Goal: Information Seeking & Learning: Learn about a topic

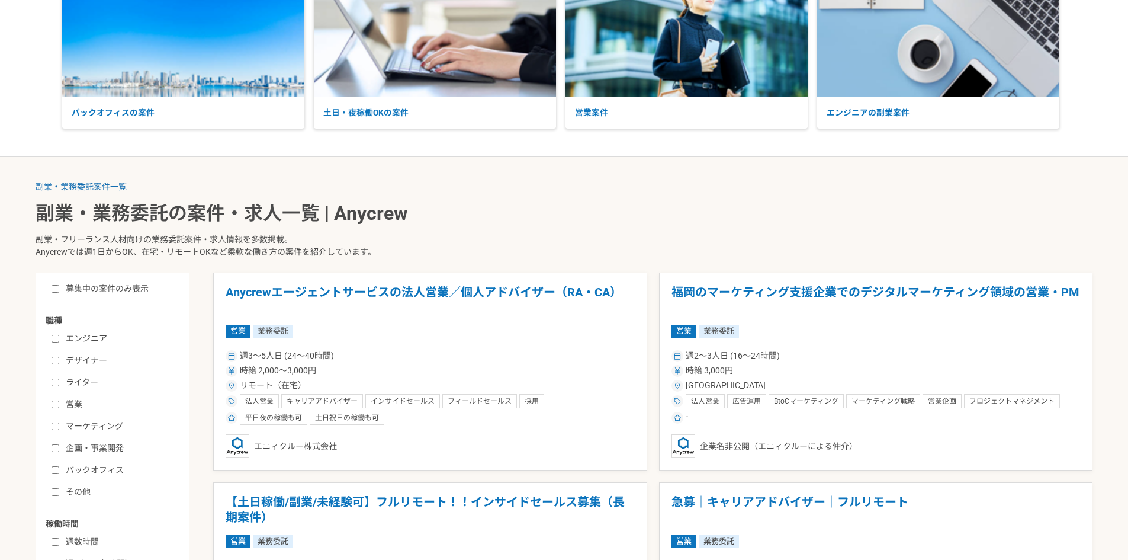
scroll to position [118, 0]
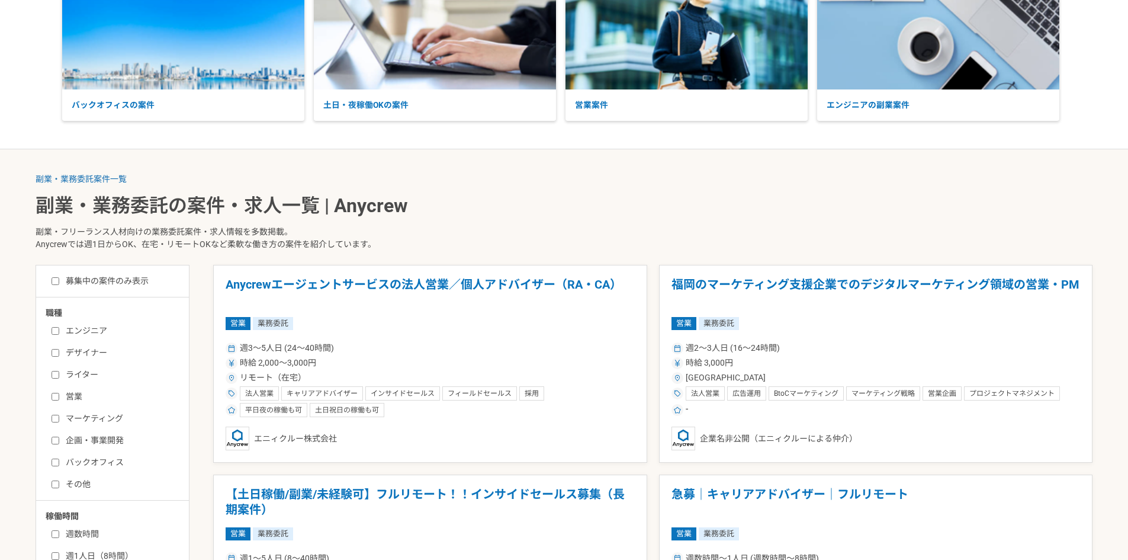
click at [79, 394] on label "営業" at bounding box center [120, 396] width 136 height 12
click at [59, 394] on input "営業" at bounding box center [56, 397] width 8 height 8
checkbox input "true"
click at [410, 349] on div "週3〜5人日 (24〜40時間)" at bounding box center [430, 348] width 409 height 12
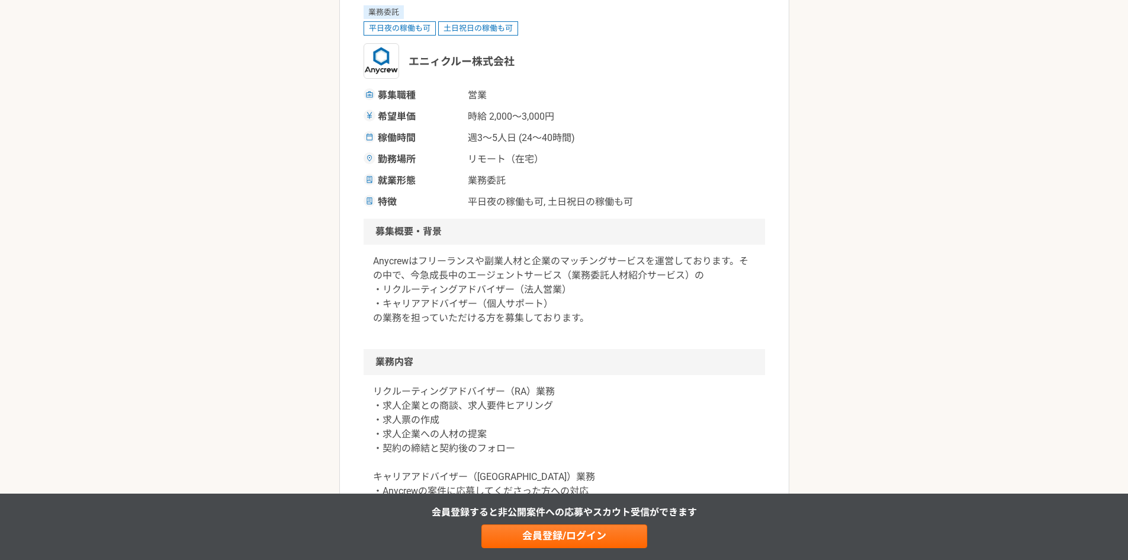
scroll to position [178, 0]
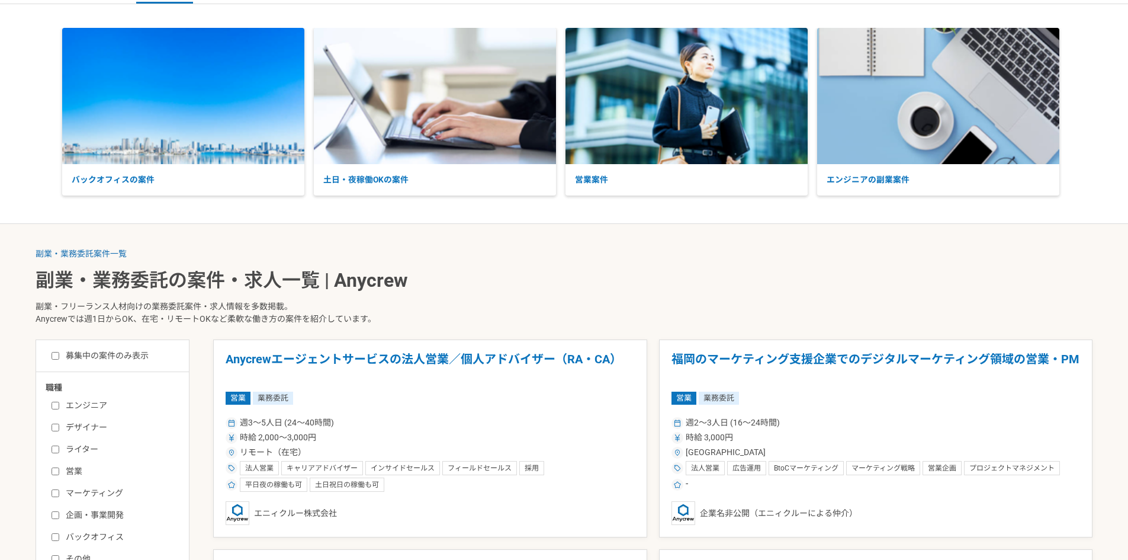
scroll to position [118, 0]
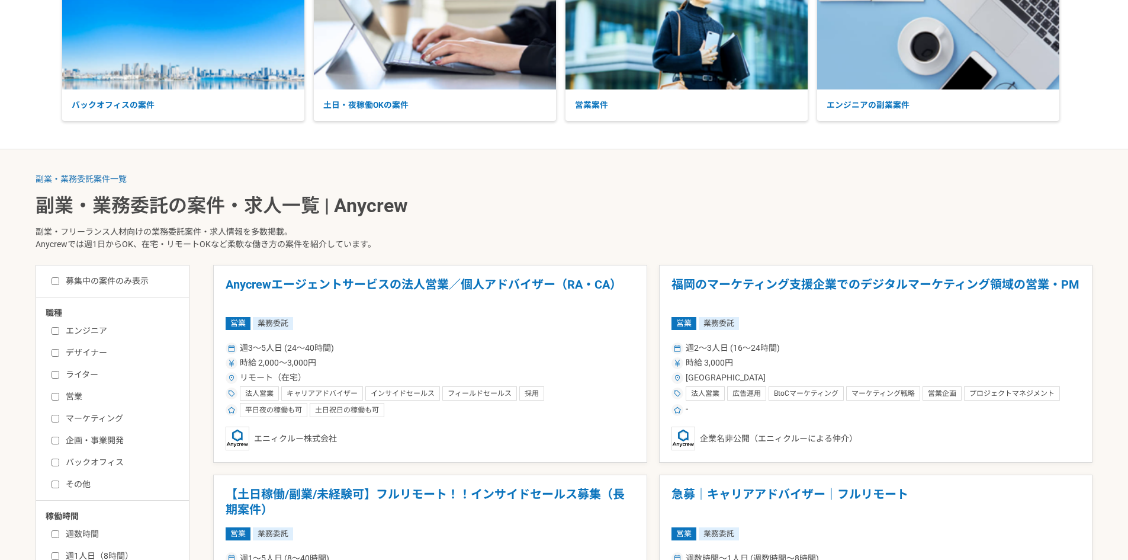
click at [73, 396] on label "営業" at bounding box center [120, 396] width 136 height 12
click at [59, 396] on input "営業" at bounding box center [56, 397] width 8 height 8
checkbox input "true"
click at [827, 342] on div "週2〜3人日 (16〜24時間)" at bounding box center [876, 348] width 409 height 12
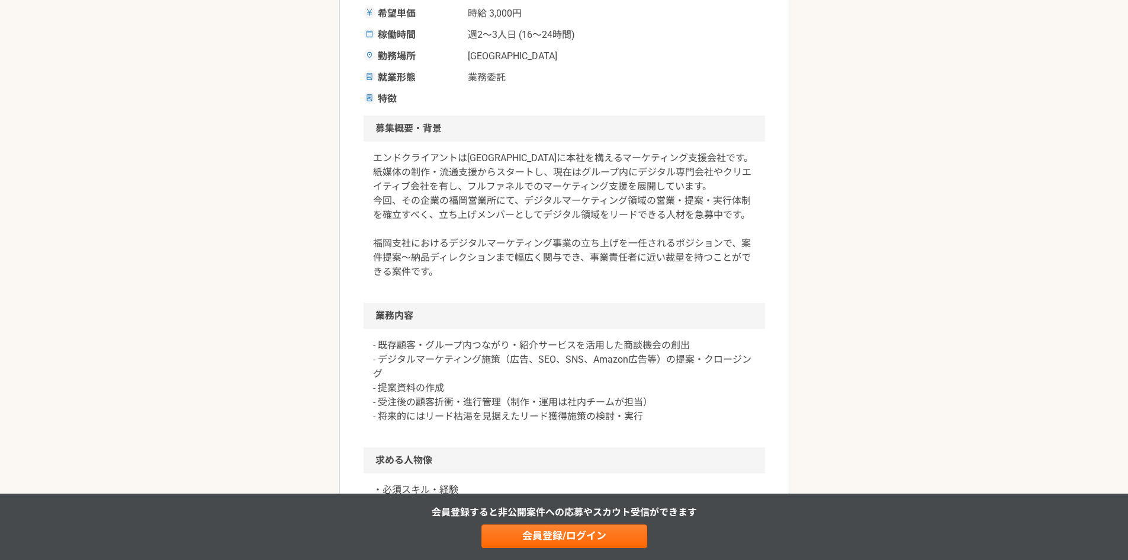
scroll to position [118, 0]
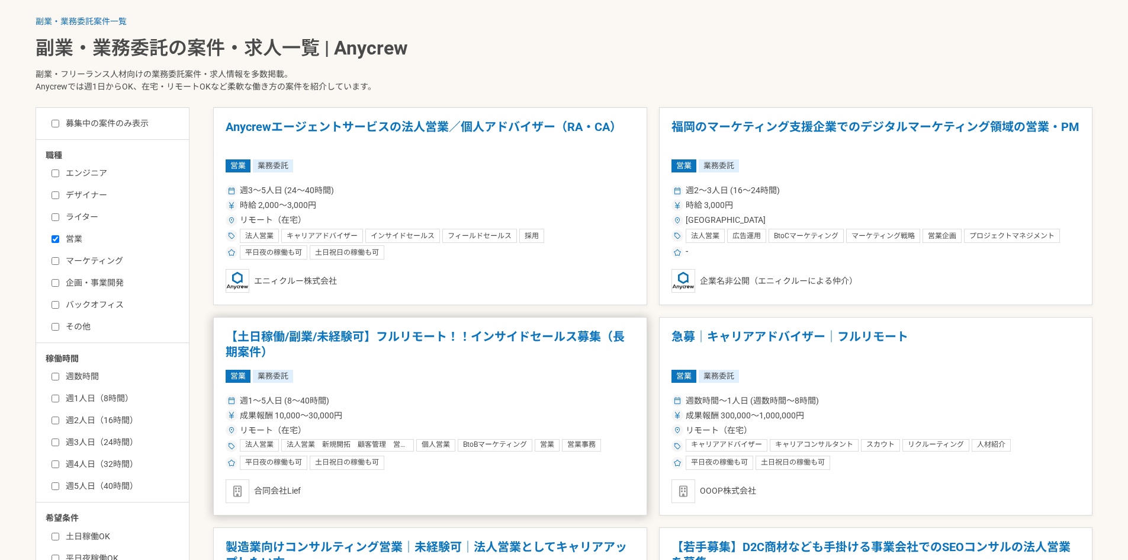
scroll to position [296, 0]
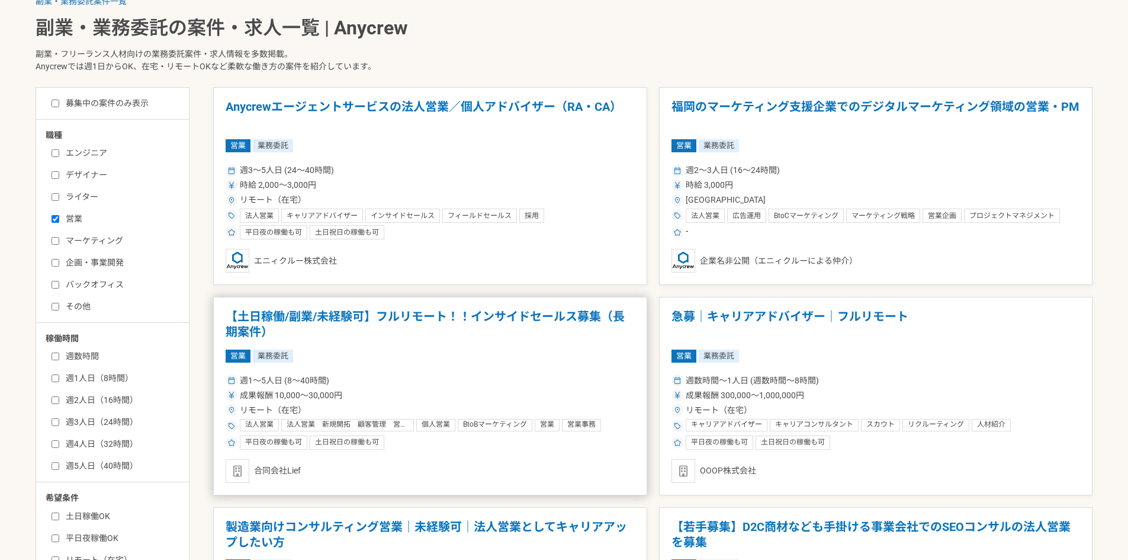
click at [463, 383] on div "週1〜5人日 (8〜40時間)" at bounding box center [430, 380] width 409 height 12
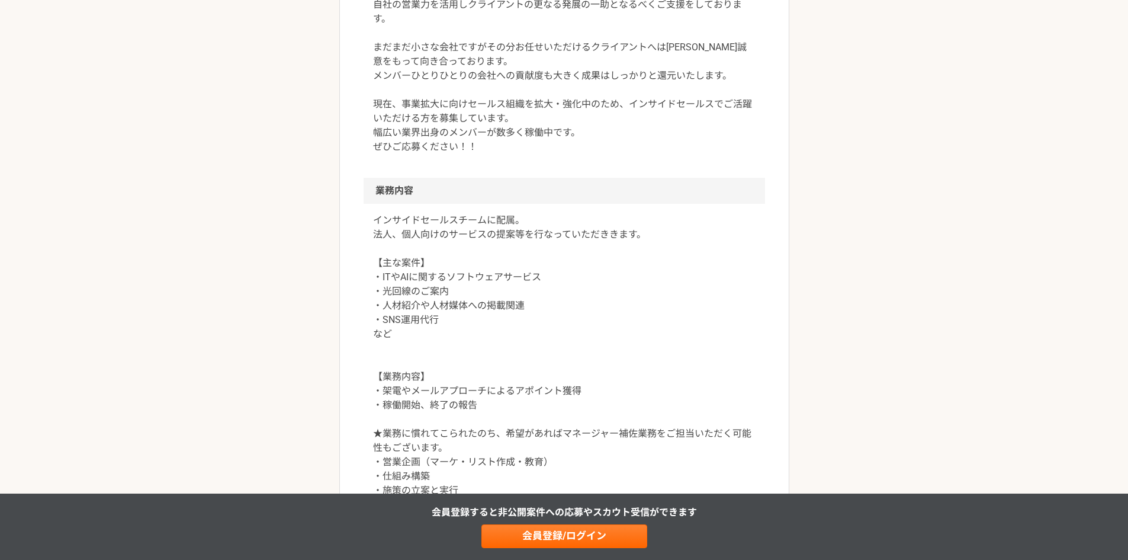
scroll to position [474, 0]
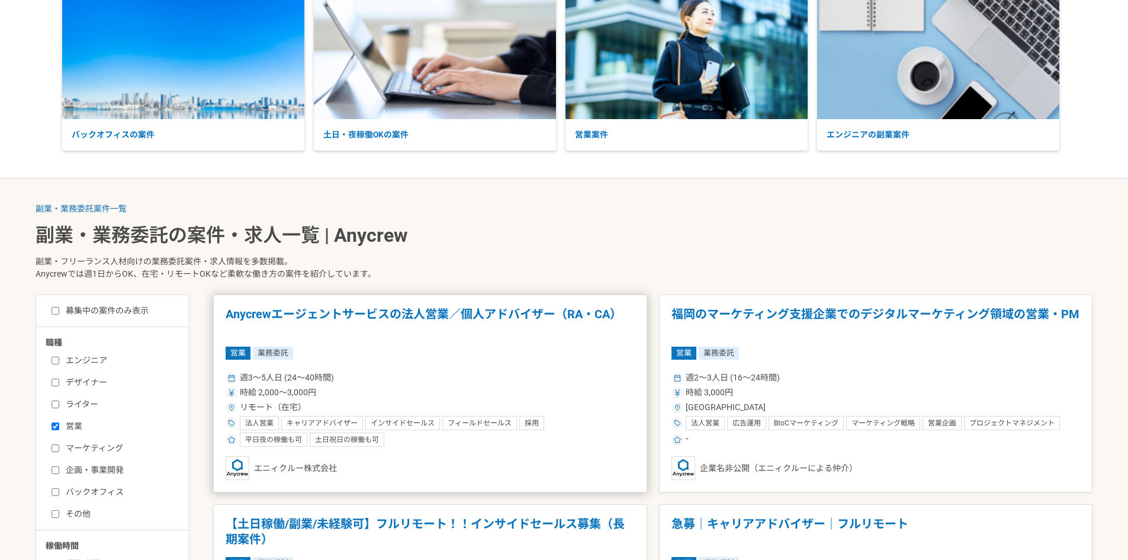
scroll to position [296, 0]
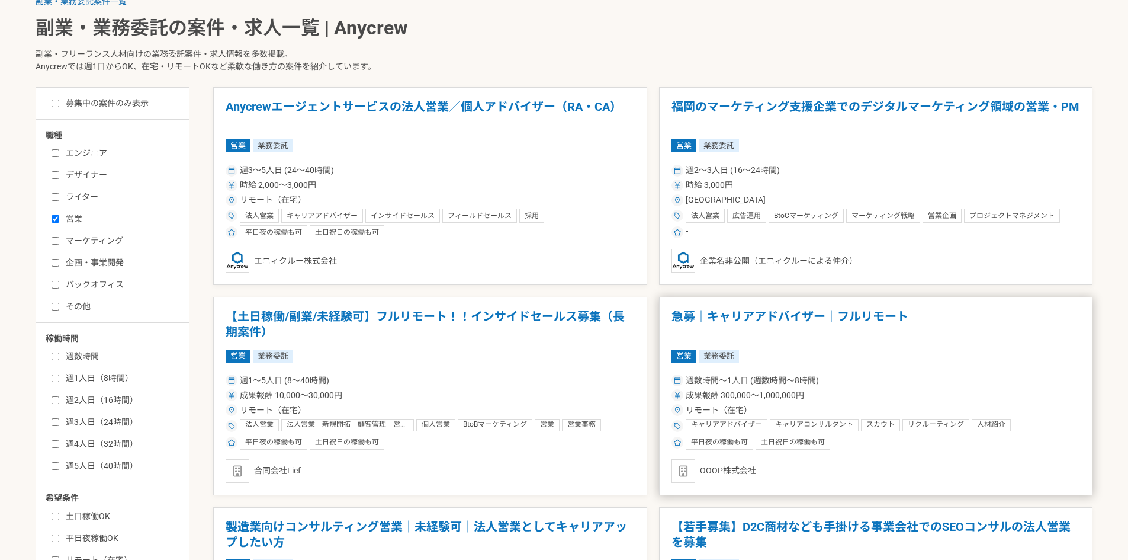
click at [863, 363] on article "急募｜キャリアアドバイザー｜フルリモート 営業 業務委託 週数時間〜1人日 (週数時間〜8時間) 成果報酬 300,000〜1,000,000円 リモート（在…" at bounding box center [876, 396] width 434 height 198
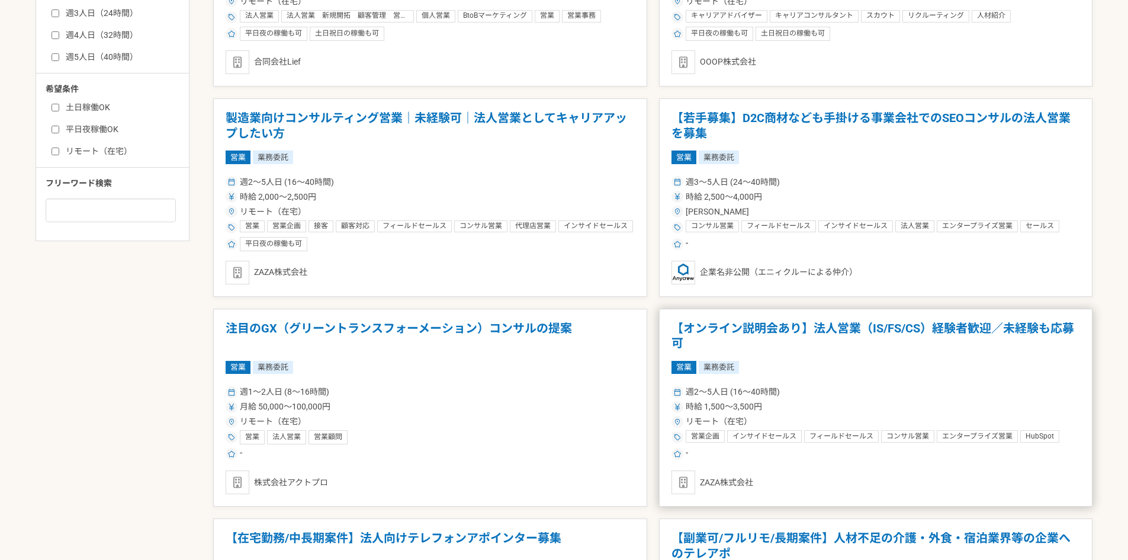
scroll to position [711, 0]
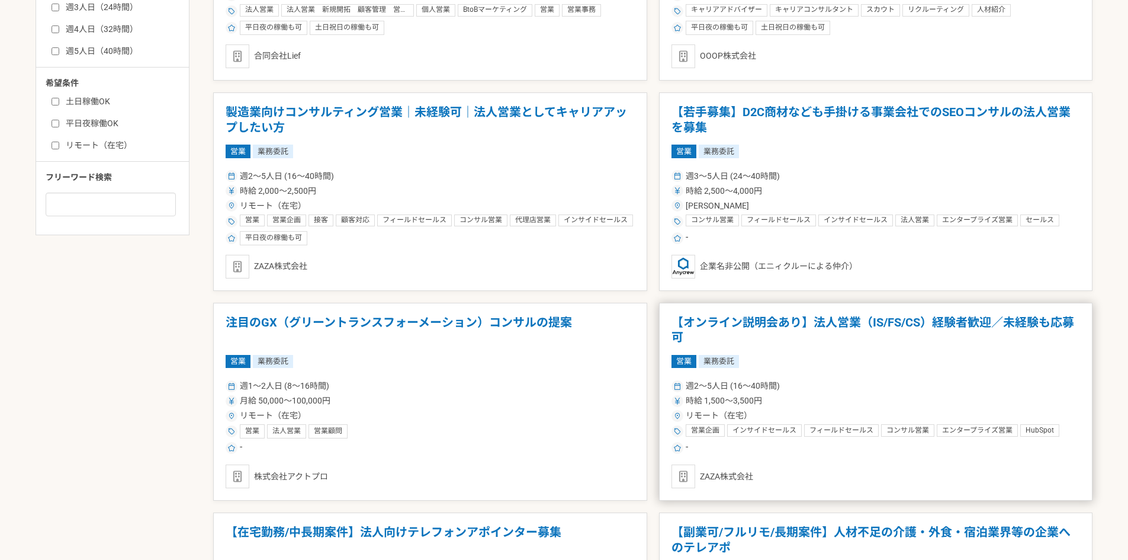
click at [821, 394] on div "時給 1,500〜3,500円" at bounding box center [876, 400] width 409 height 12
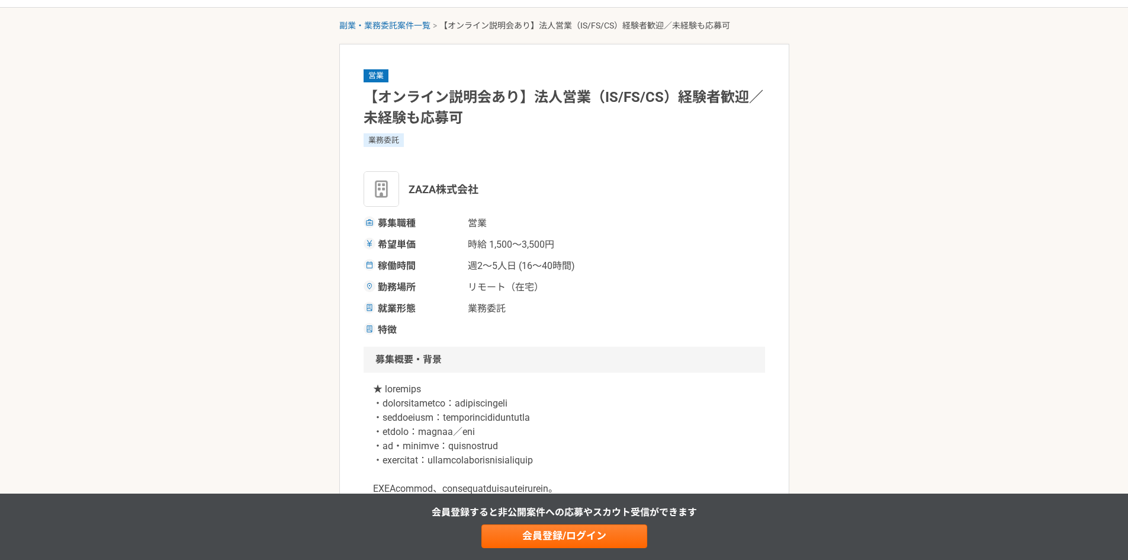
scroll to position [59, 0]
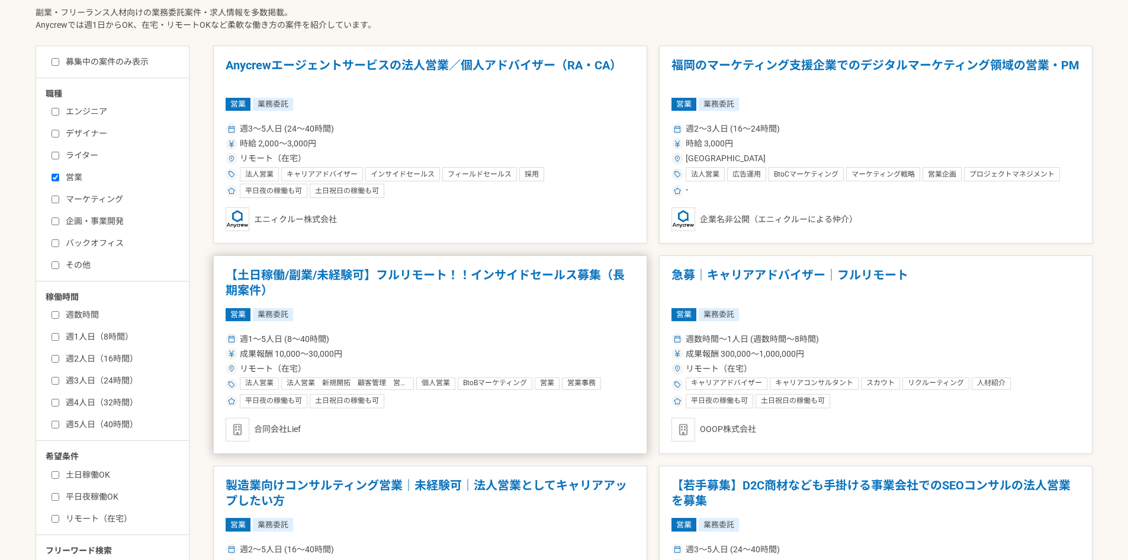
scroll to position [355, 0]
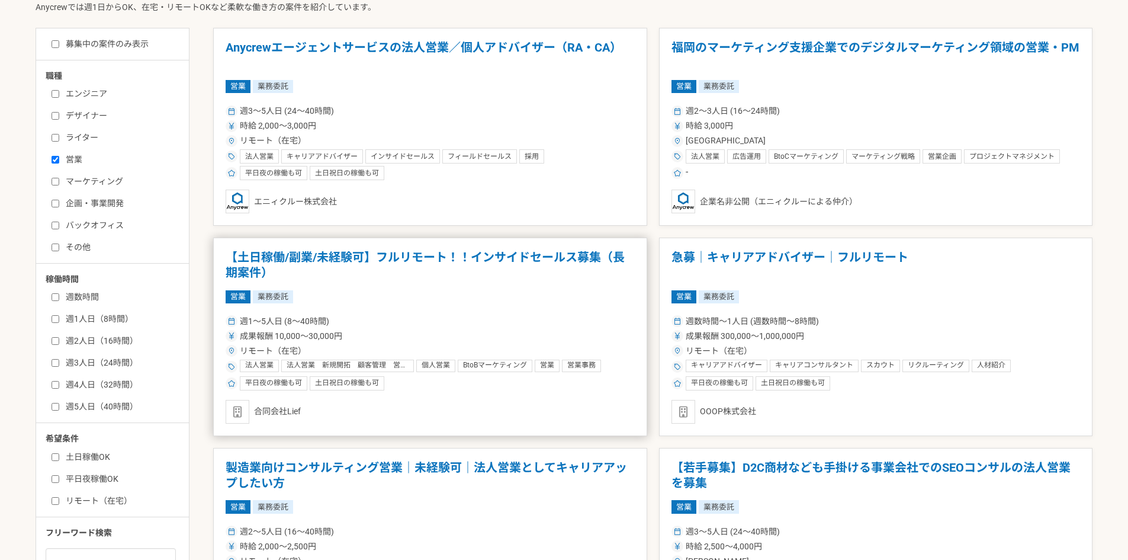
click at [472, 336] on div "成果報酬 10,000〜30,000円" at bounding box center [430, 336] width 409 height 12
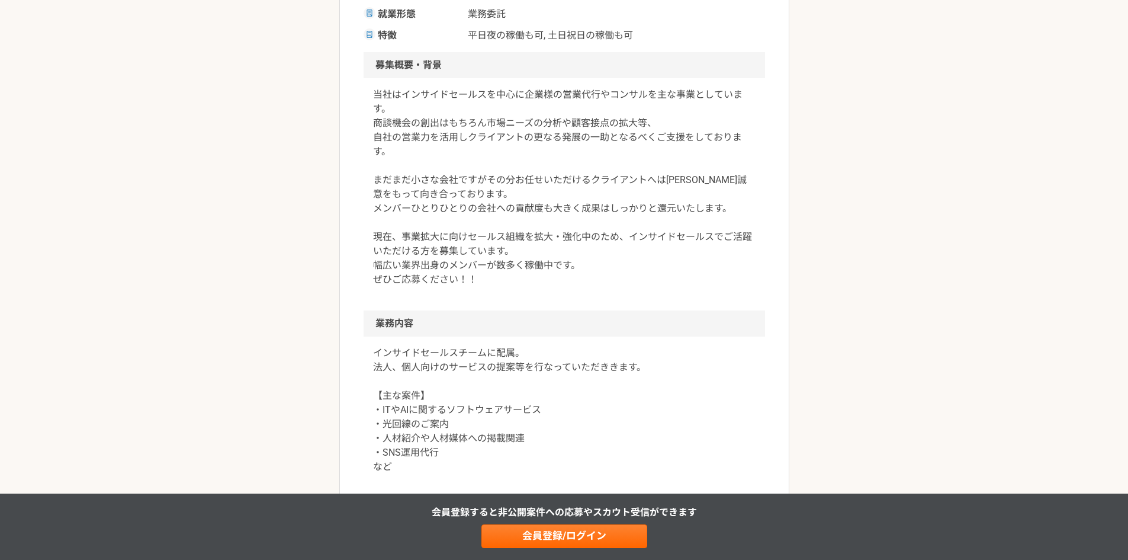
scroll to position [355, 0]
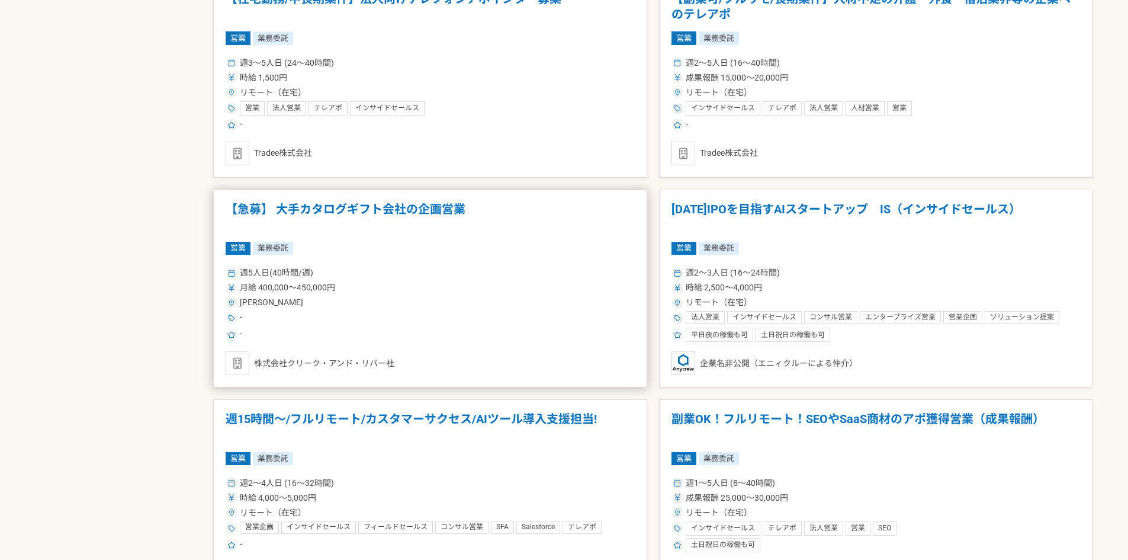
scroll to position [1303, 0]
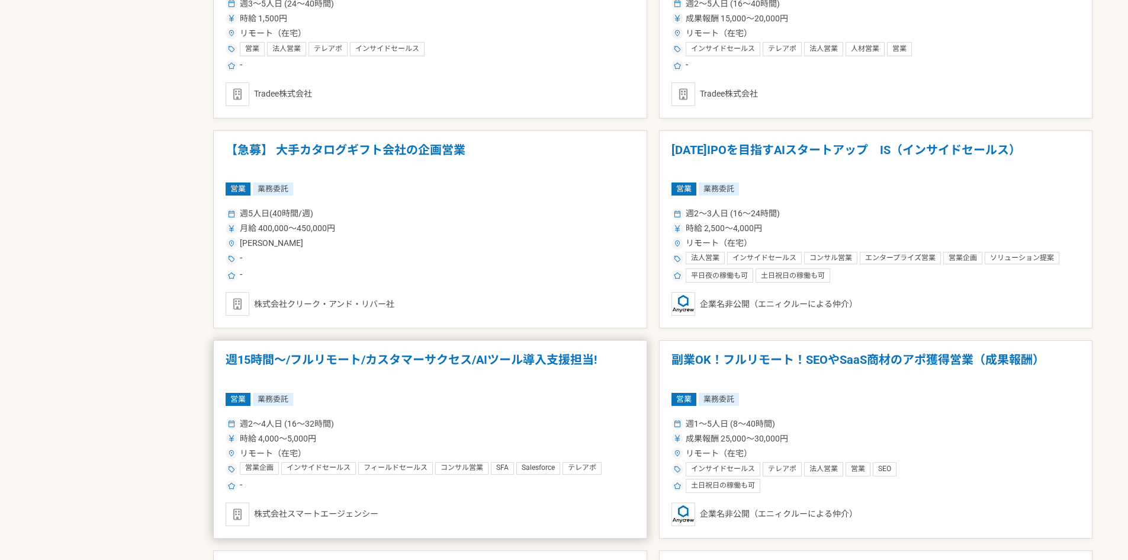
click at [490, 416] on div "週2〜4人日 (16〜32時間) 時給 4,000〜5,000円 リモート（在宅） 営業企画 インサイドセールス フィールドセールス コンサル営業 SFA S…" at bounding box center [430, 454] width 409 height 78
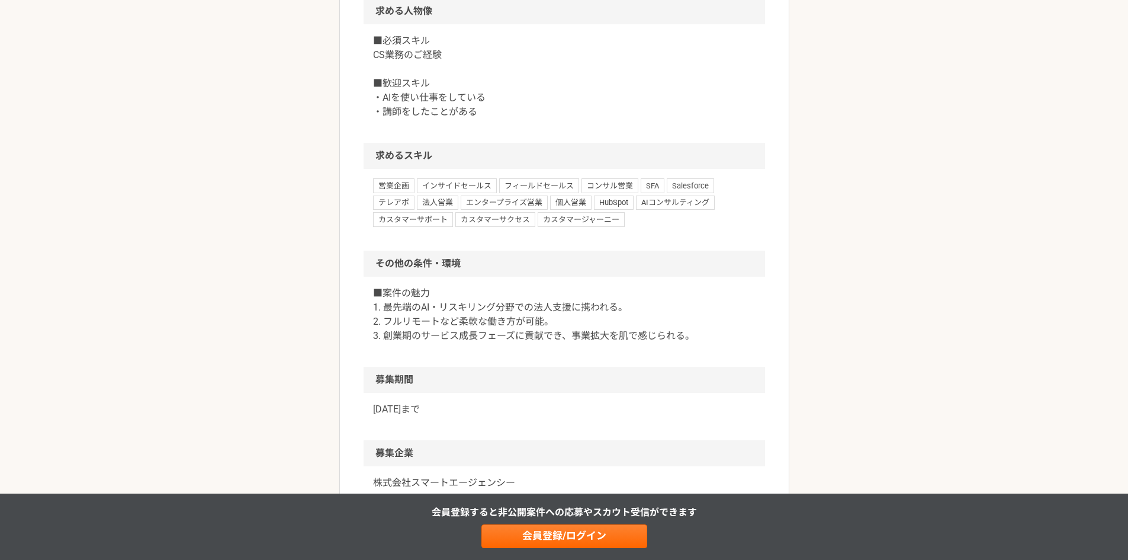
scroll to position [711, 0]
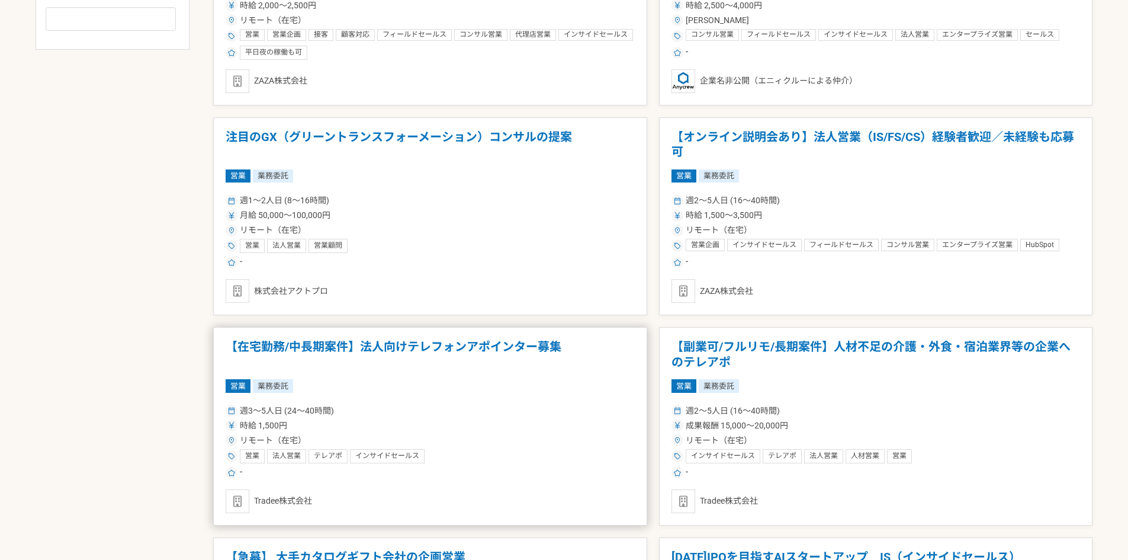
scroll to position [947, 0]
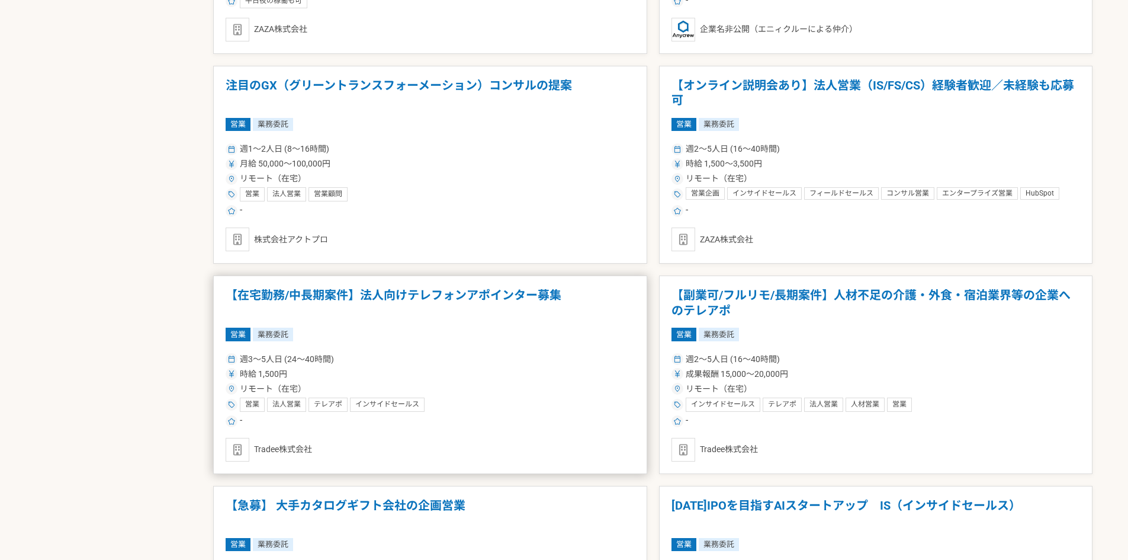
click at [464, 361] on div "週3〜5人日 (24〜40時間)" at bounding box center [430, 359] width 409 height 12
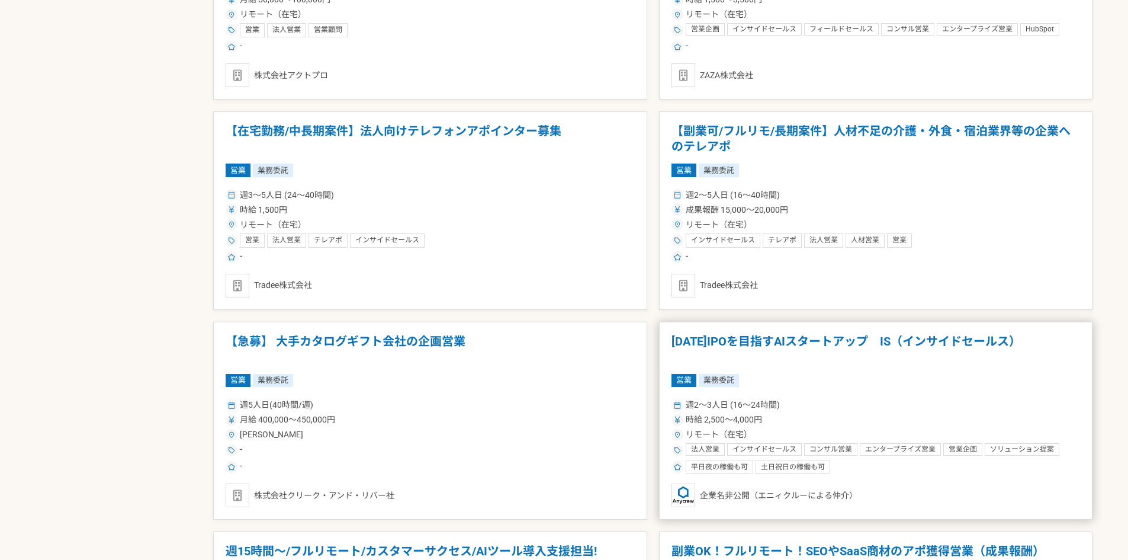
scroll to position [1125, 0]
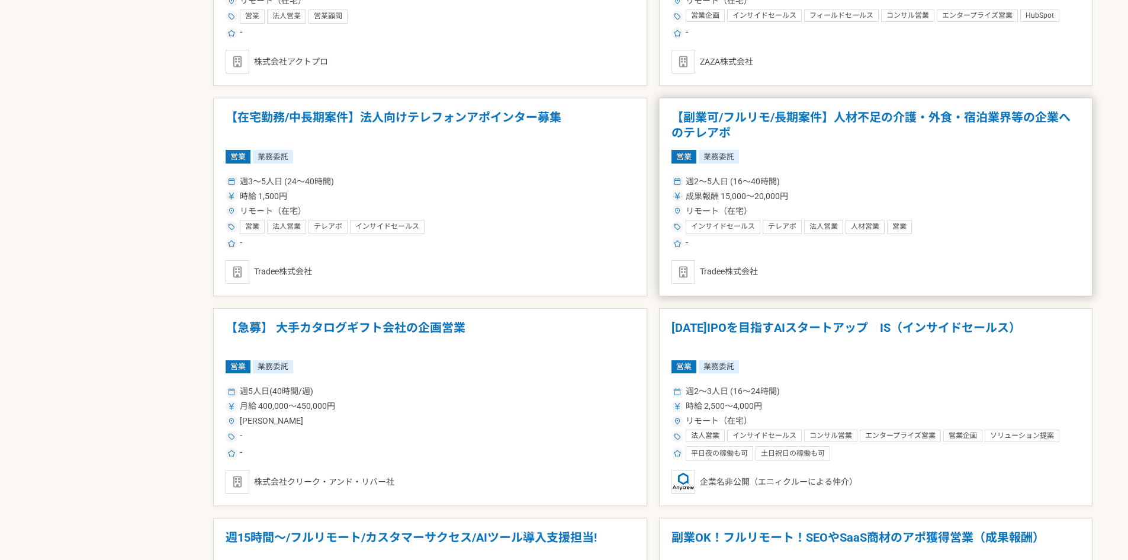
click at [846, 178] on div "週2〜5人日 (16〜40時間)" at bounding box center [876, 181] width 409 height 12
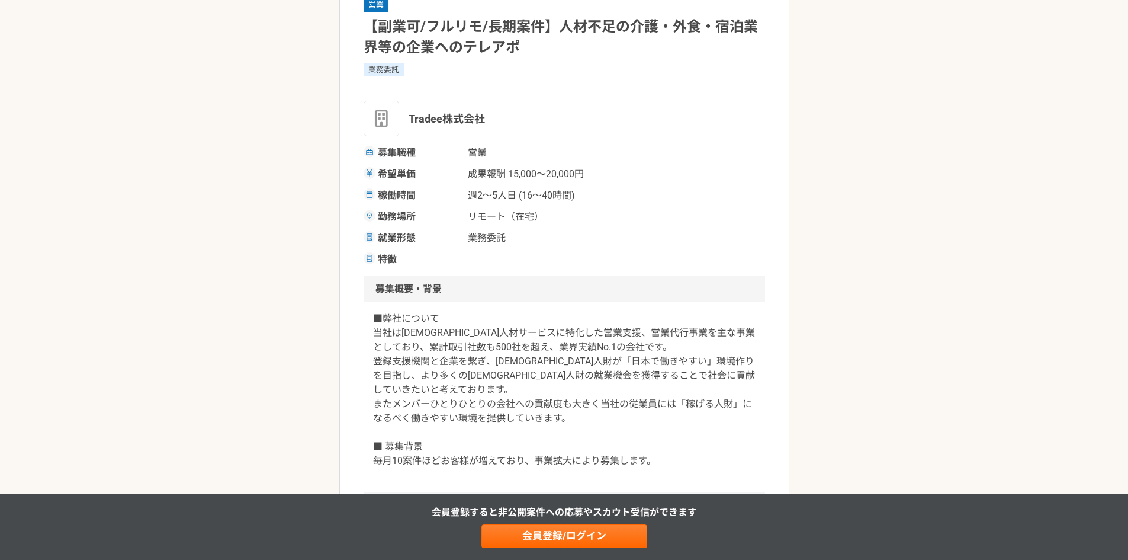
scroll to position [118, 0]
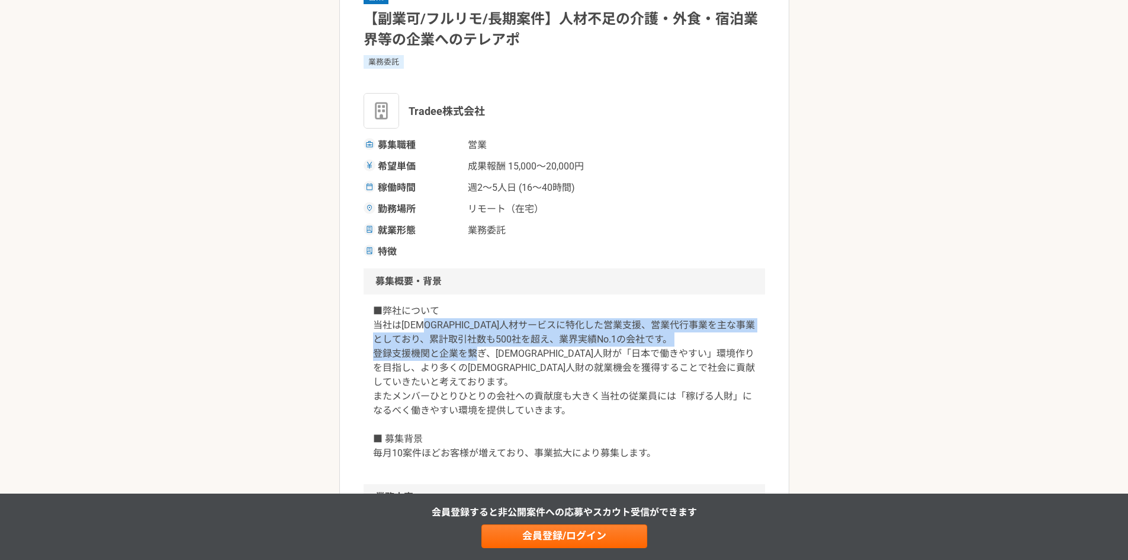
drag, startPoint x: 444, startPoint y: 327, endPoint x: 627, endPoint y: 349, distance: 184.2
click at [622, 349] on p "■弊社について 当社は外国人人材サービスに特化した営業支援、営業代行事業を主な事業としており、累計取引社数も500社を超え、業界実績No.1の会社です。 登録…" at bounding box center [564, 382] width 383 height 156
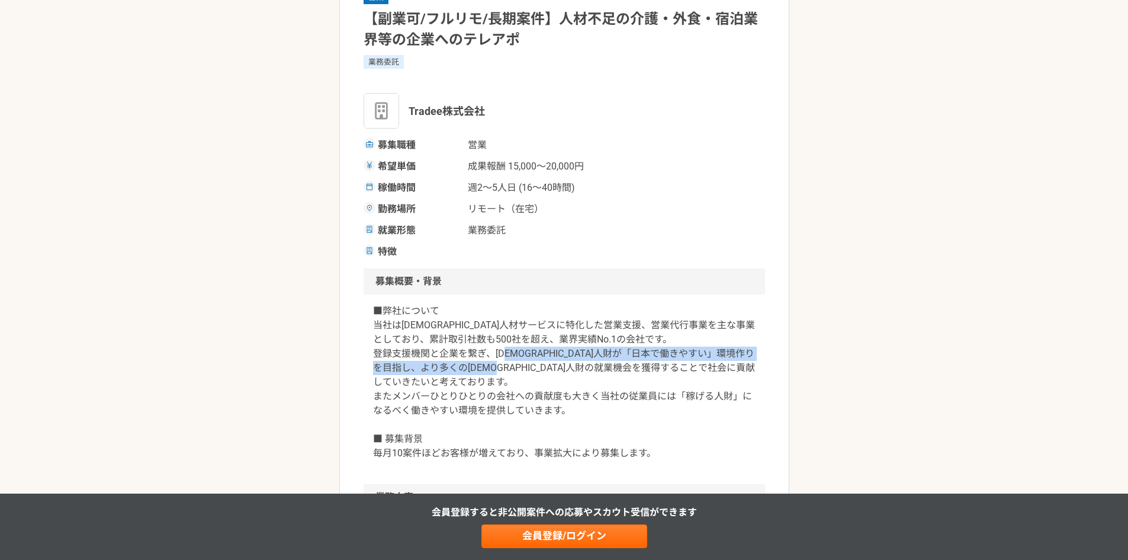
drag, startPoint x: 653, startPoint y: 351, endPoint x: 731, endPoint y: 368, distance: 79.9
click at [731, 368] on p "■弊社について 当社は外国人人材サービスに特化した営業支援、営業代行事業を主な事業としており、累計取引社数も500社を超え、業界実績No.1の会社です。 登録…" at bounding box center [564, 382] width 383 height 156
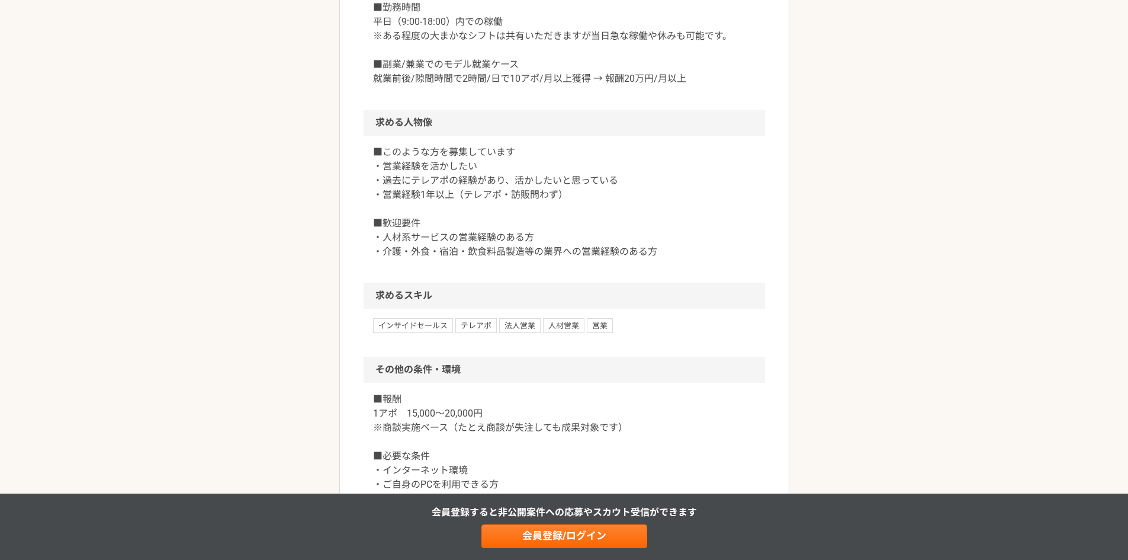
scroll to position [888, 0]
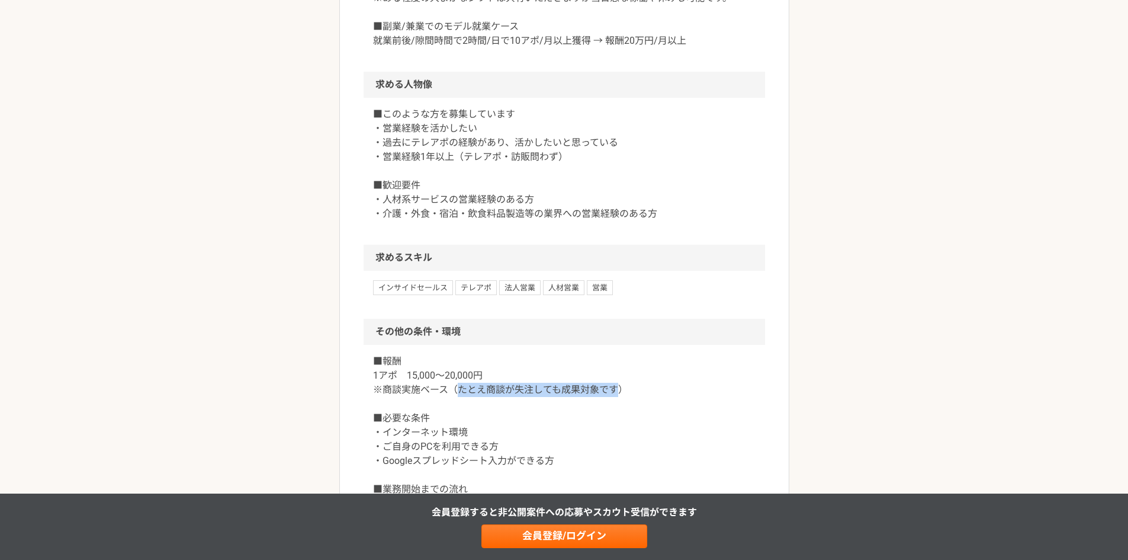
drag, startPoint x: 459, startPoint y: 376, endPoint x: 617, endPoint y: 369, distance: 158.3
click at [617, 369] on p "■報酬 1アポ　15,000～20,000円 ※商談実施ベース（たとえ商談が失注しても成果対象です） ■必要な条件 ・インターネット環境 ・ご自身のPCを利用…" at bounding box center [564, 475] width 383 height 242
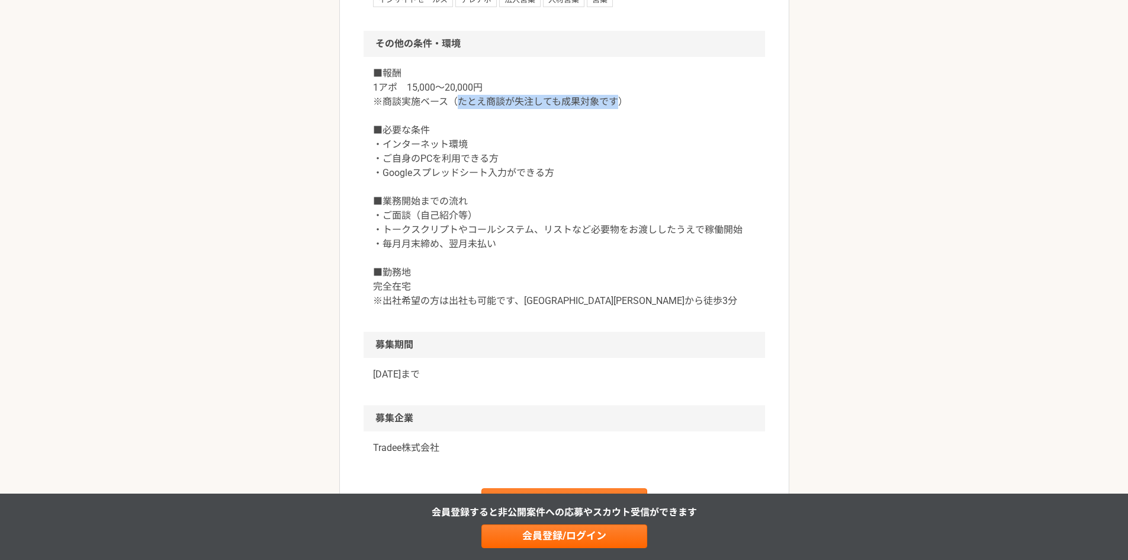
scroll to position [1184, 0]
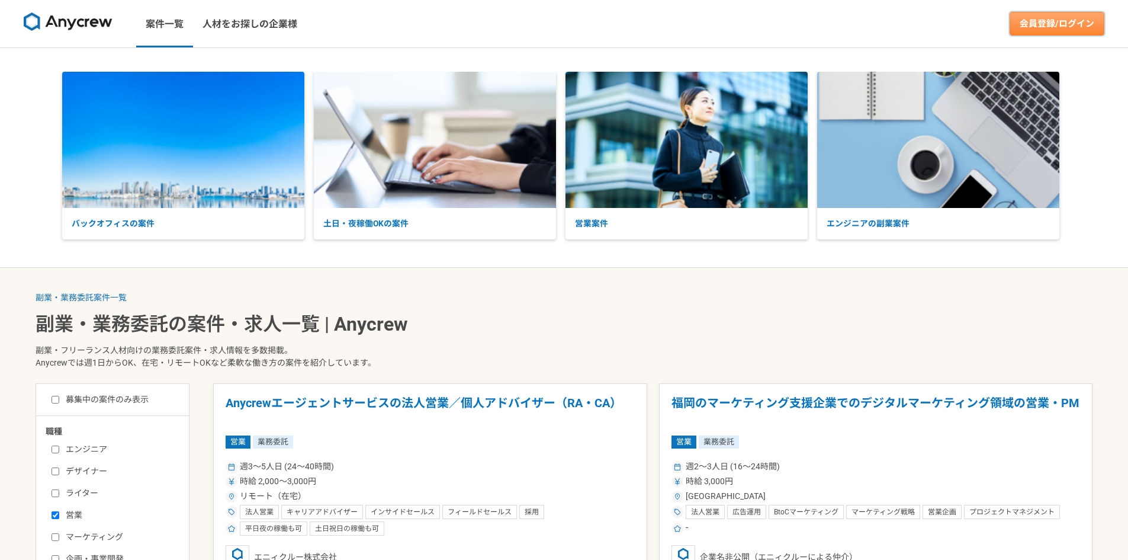
click at [1062, 29] on link "会員登録/ログイン" at bounding box center [1057, 24] width 95 height 24
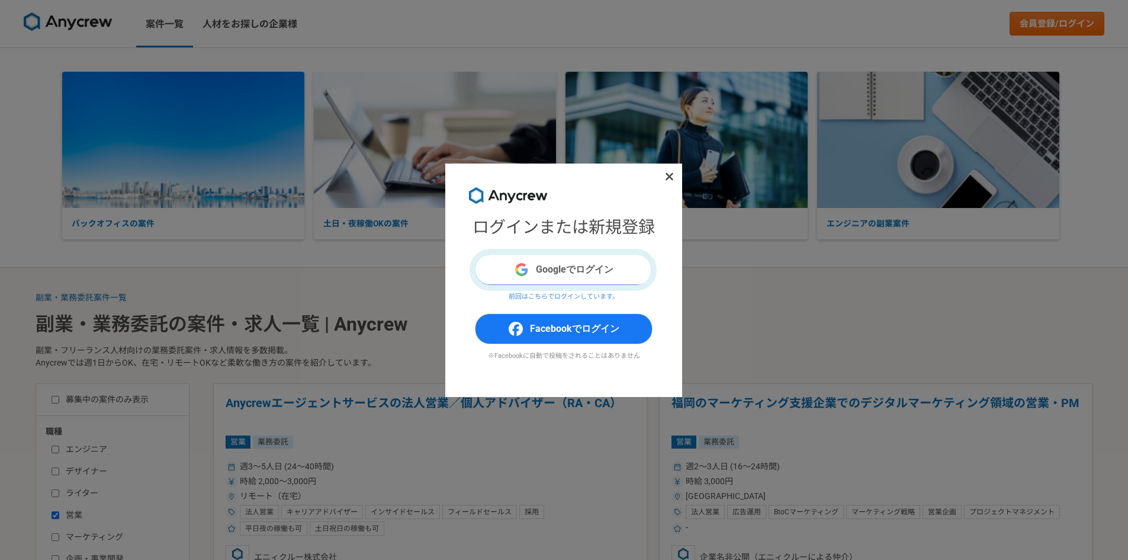
click at [573, 266] on button "Googleでログイン" at bounding box center [564, 269] width 178 height 31
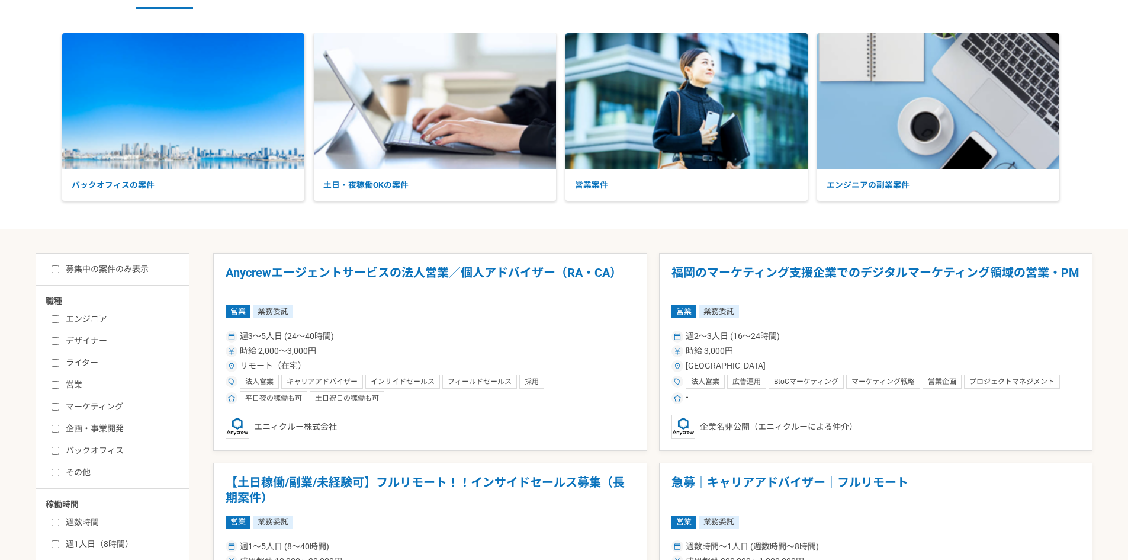
scroll to position [59, 0]
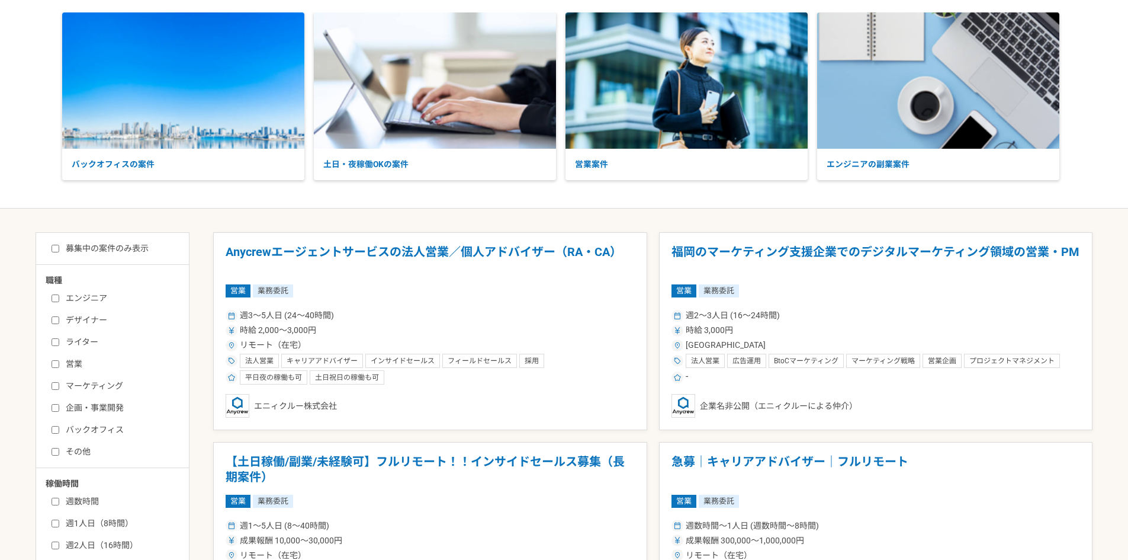
drag, startPoint x: 80, startPoint y: 365, endPoint x: 99, endPoint y: 368, distance: 19.8
click at [80, 365] on label "営業" at bounding box center [120, 364] width 136 height 12
click at [59, 365] on input "営業" at bounding box center [56, 364] width 8 height 8
checkbox input "true"
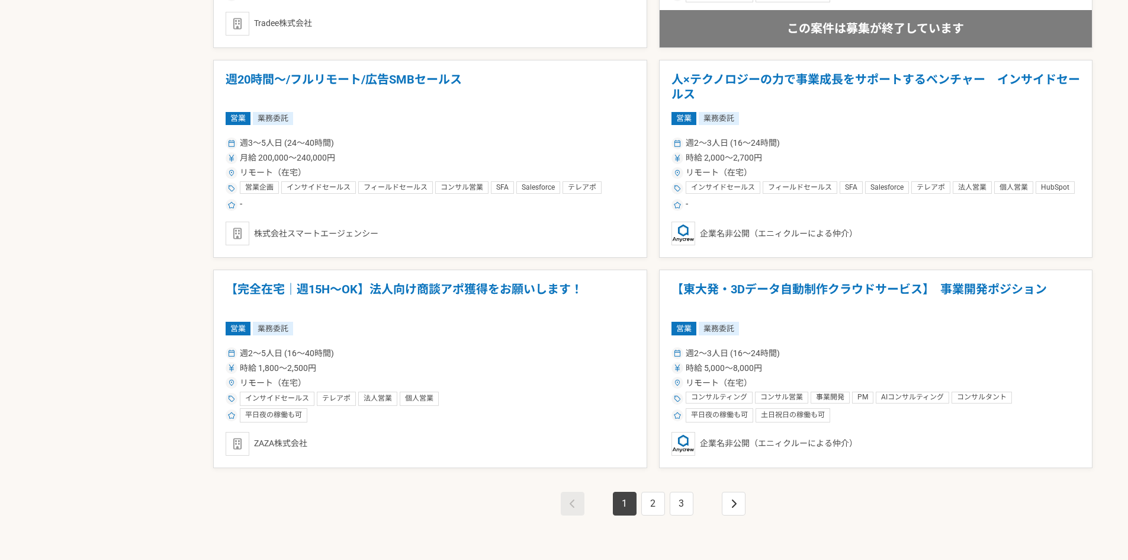
scroll to position [2017, 0]
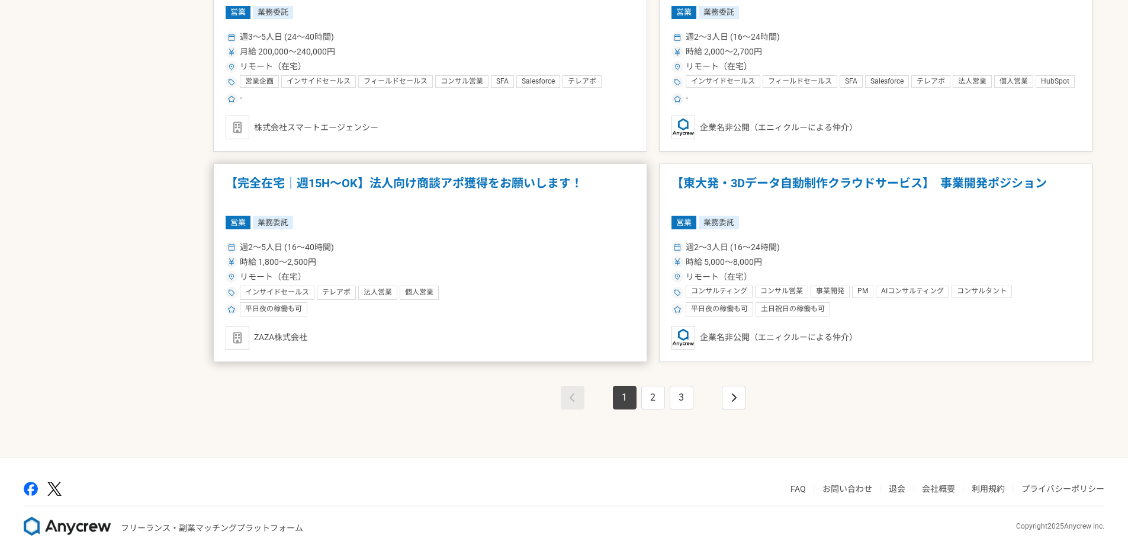
click at [461, 274] on div "リモート（在宅）" at bounding box center [430, 277] width 409 height 12
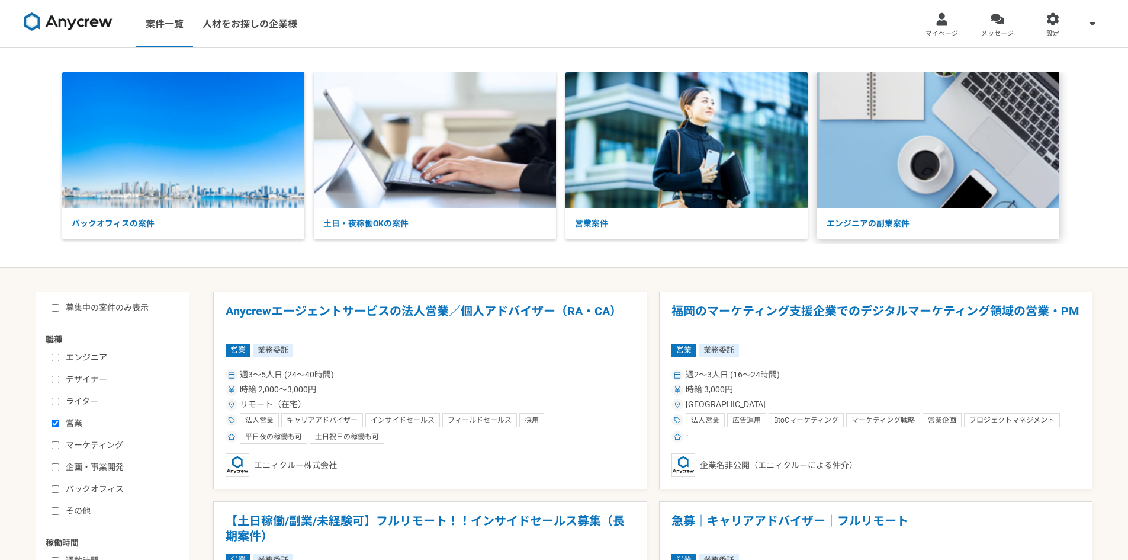
click at [868, 200] on img at bounding box center [938, 140] width 242 height 136
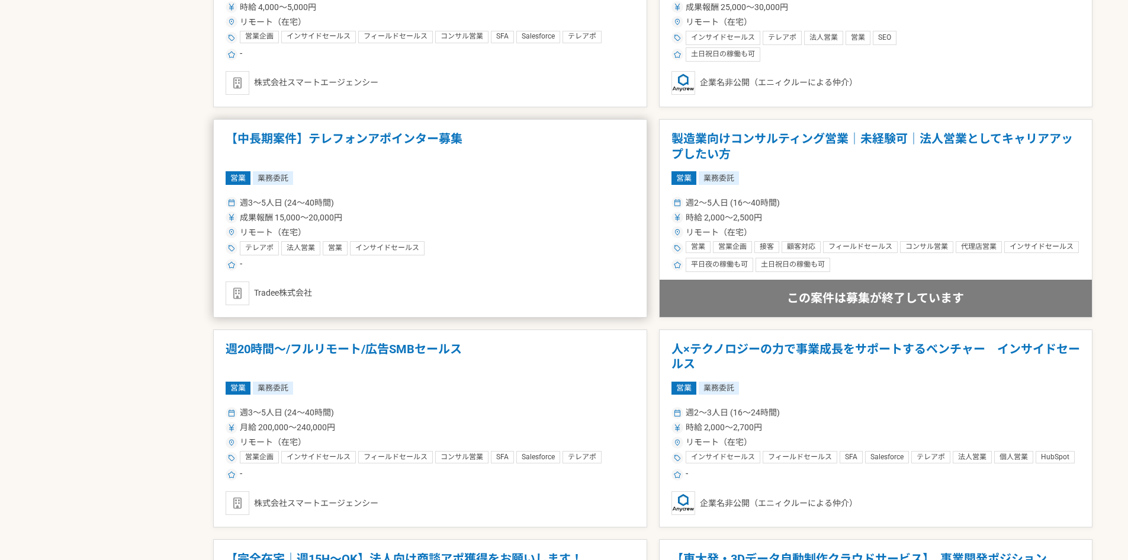
scroll to position [1658, 0]
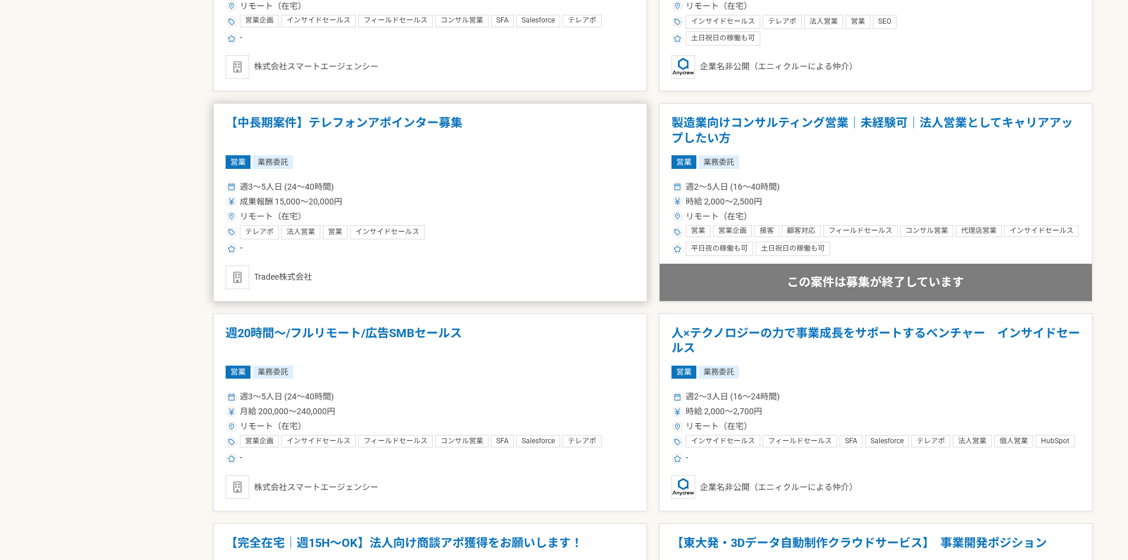
click at [472, 387] on article "週20時間〜/フルリモート/広告SMBセールス 営業 業務委託 週3〜5人日 (24〜40時間) 月給 200,000〜240,000円 リモート（在宅） 営…" at bounding box center [430, 412] width 434 height 198
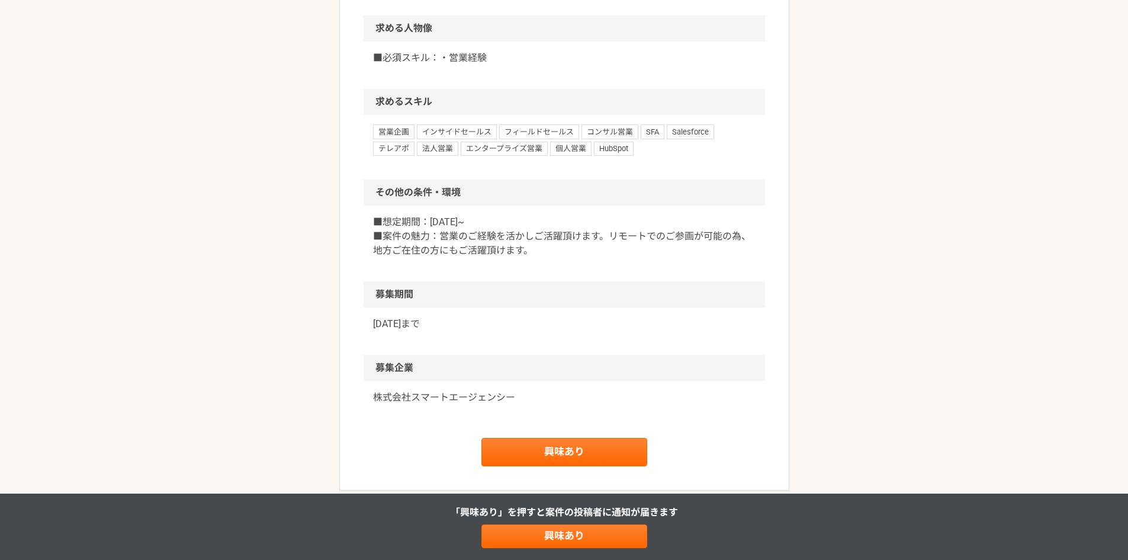
scroll to position [533, 0]
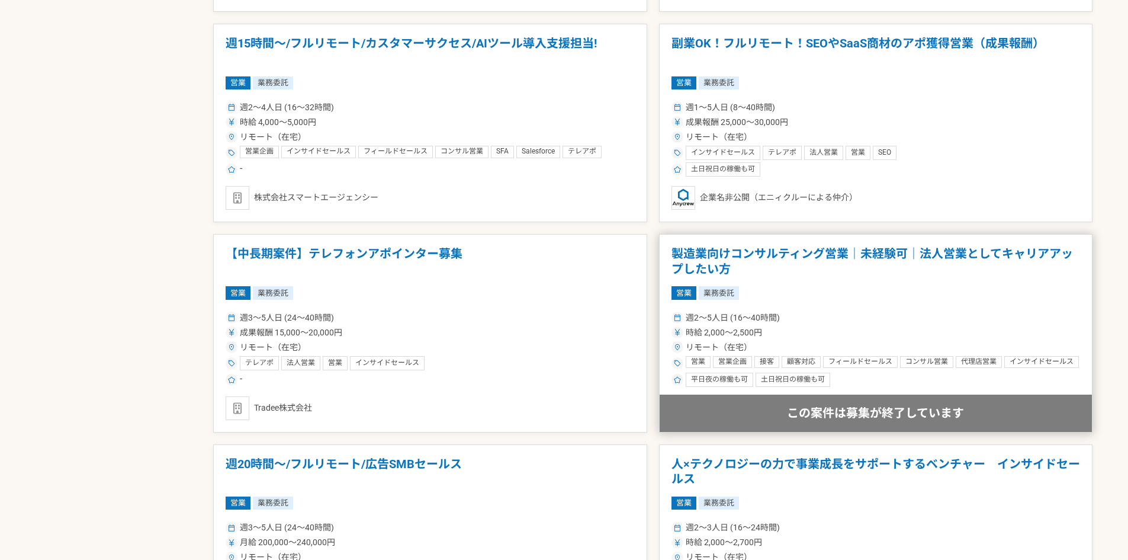
scroll to position [1540, 0]
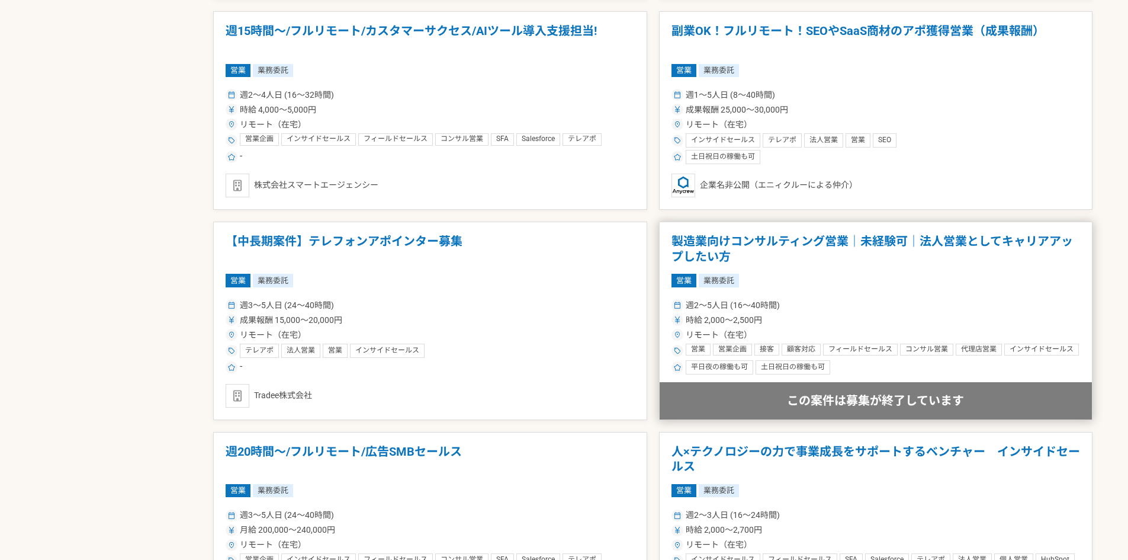
click at [807, 292] on article "製造業向けコンサルティング営業｜未経験可｜法人営業としてキャリアアップしたい方 営業 業務委託 週2〜5人日 (16〜40時間) 時給 2,000〜2,500…" at bounding box center [876, 320] width 434 height 198
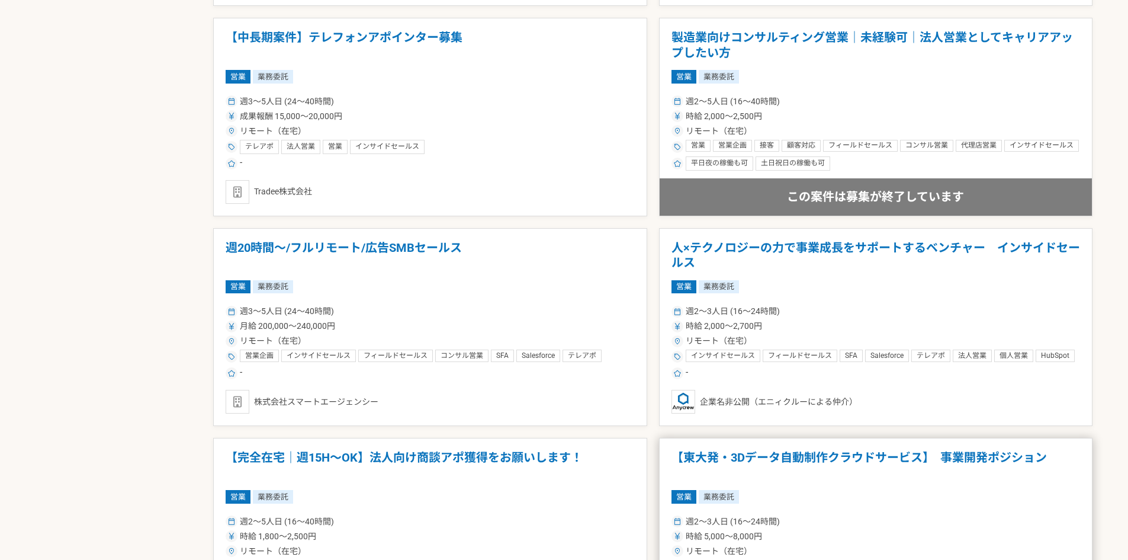
scroll to position [1954, 0]
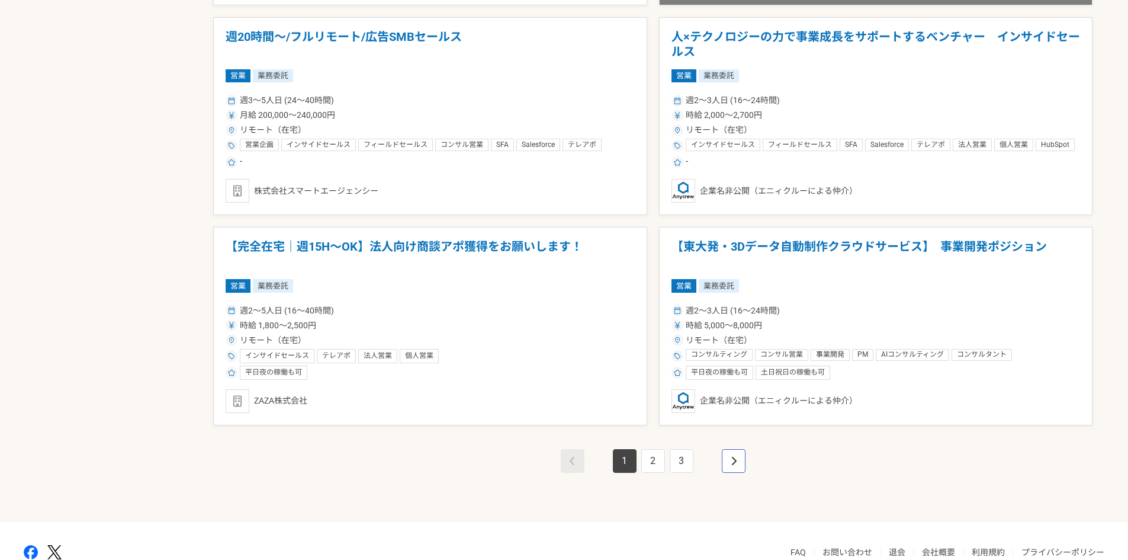
click at [734, 463] on icon "pagination" at bounding box center [733, 461] width 5 height 8
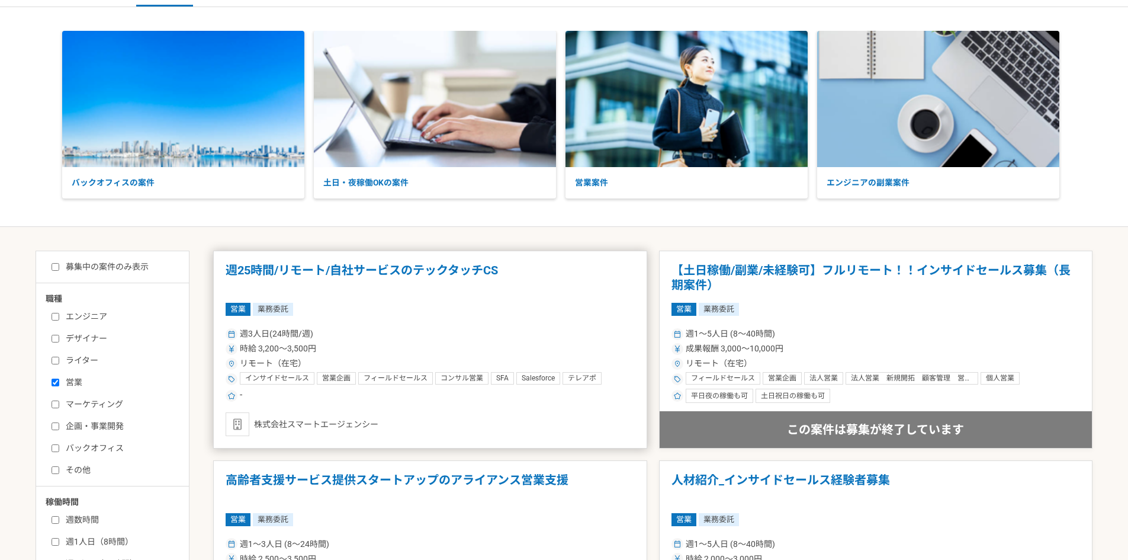
scroll to position [59, 0]
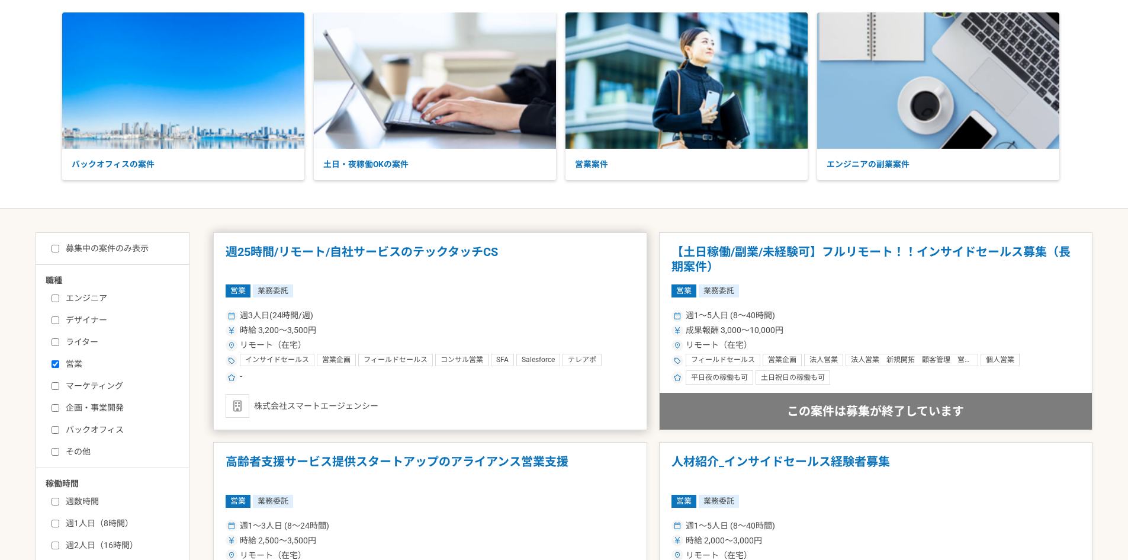
click at [529, 345] on div "リモート（在宅）" at bounding box center [430, 345] width 409 height 12
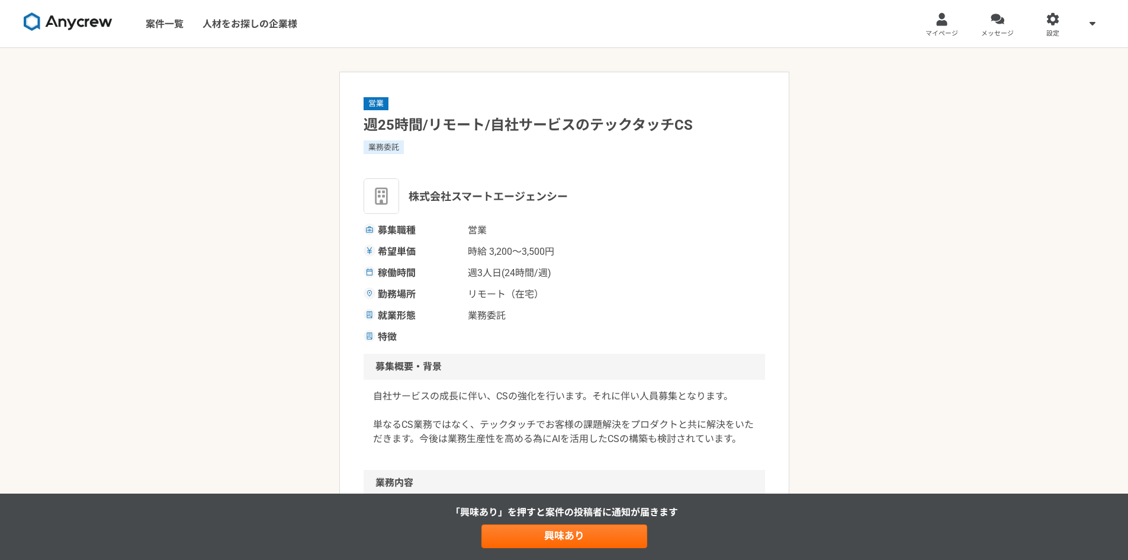
scroll to position [59, 0]
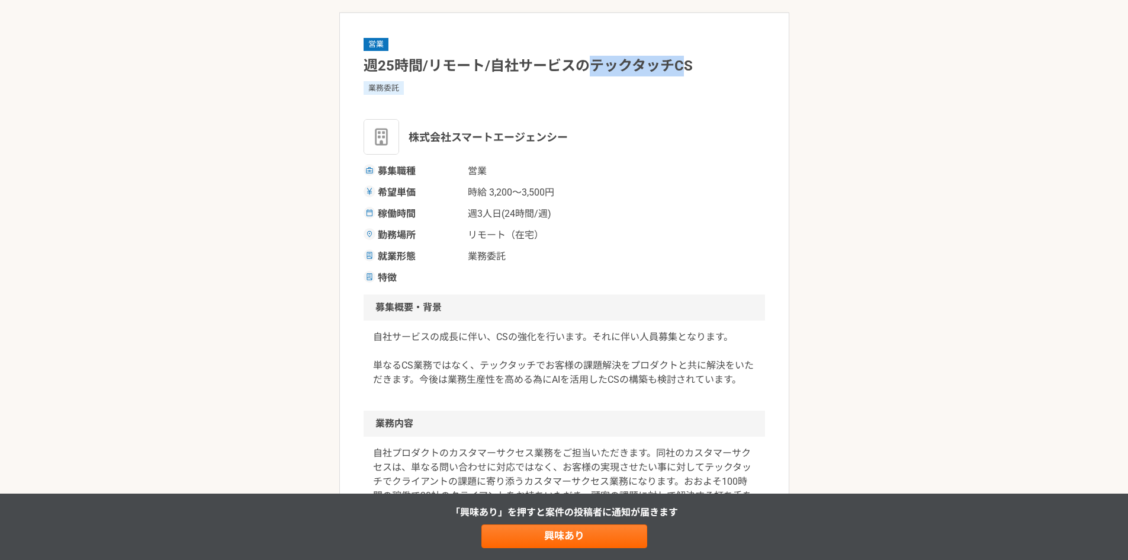
drag, startPoint x: 594, startPoint y: 68, endPoint x: 680, endPoint y: 65, distance: 85.9
click at [680, 65] on h1 "週25時間/リモート/自社サービスのテックタッチCS" at bounding box center [564, 66] width 401 height 21
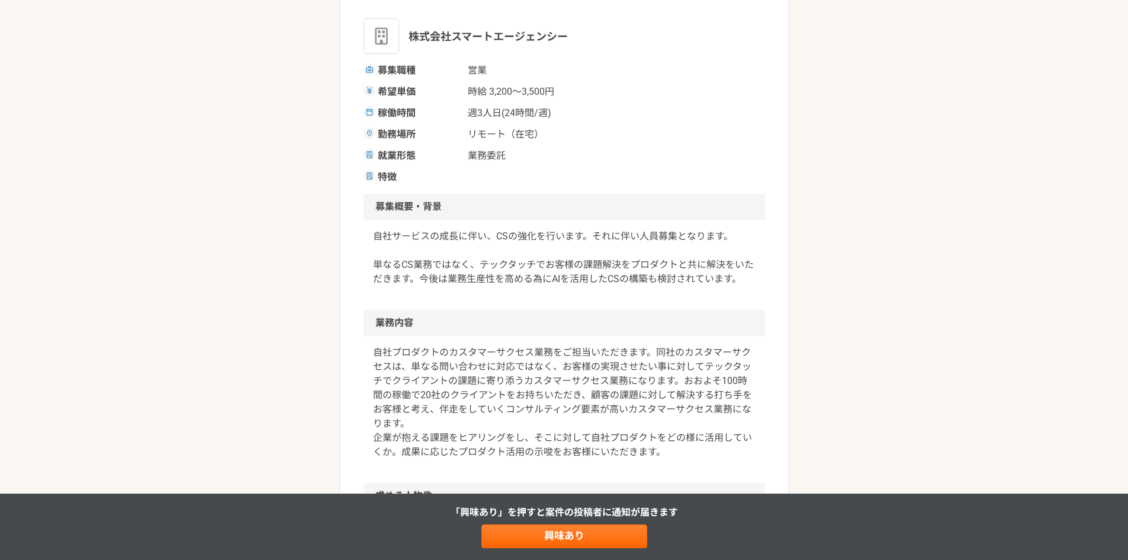
scroll to position [178, 0]
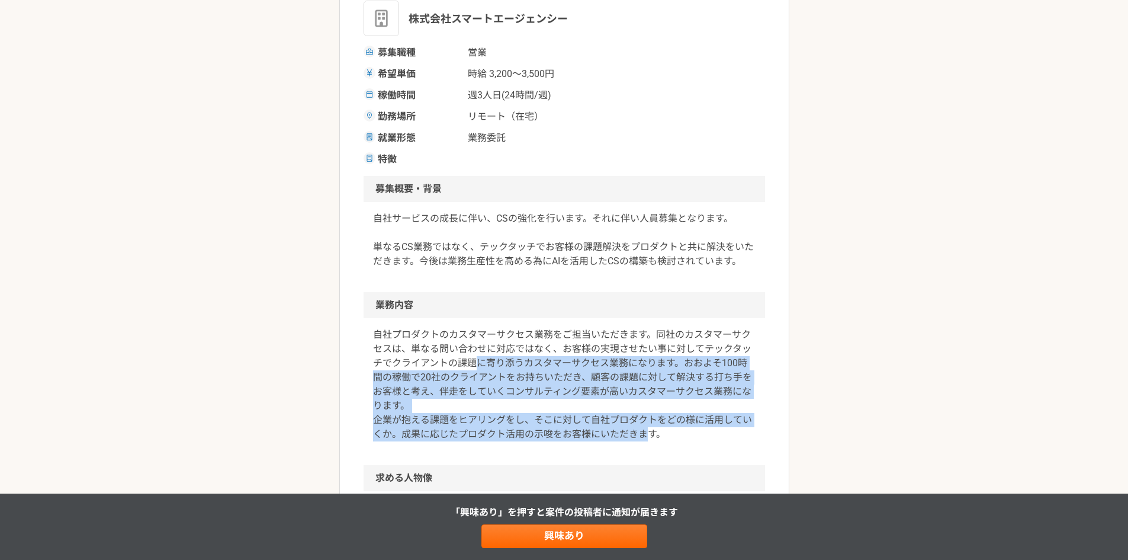
drag, startPoint x: 479, startPoint y: 362, endPoint x: 648, endPoint y: 428, distance: 181.7
click at [651, 433] on p "自社プロダクトのカスタマーサクセス業務をご担当いただきます。同社のカスタマーサクセスは、単なる問い合わせに対応ではなく、お客様の実現させたい事に対してテックタ…" at bounding box center [564, 384] width 383 height 114
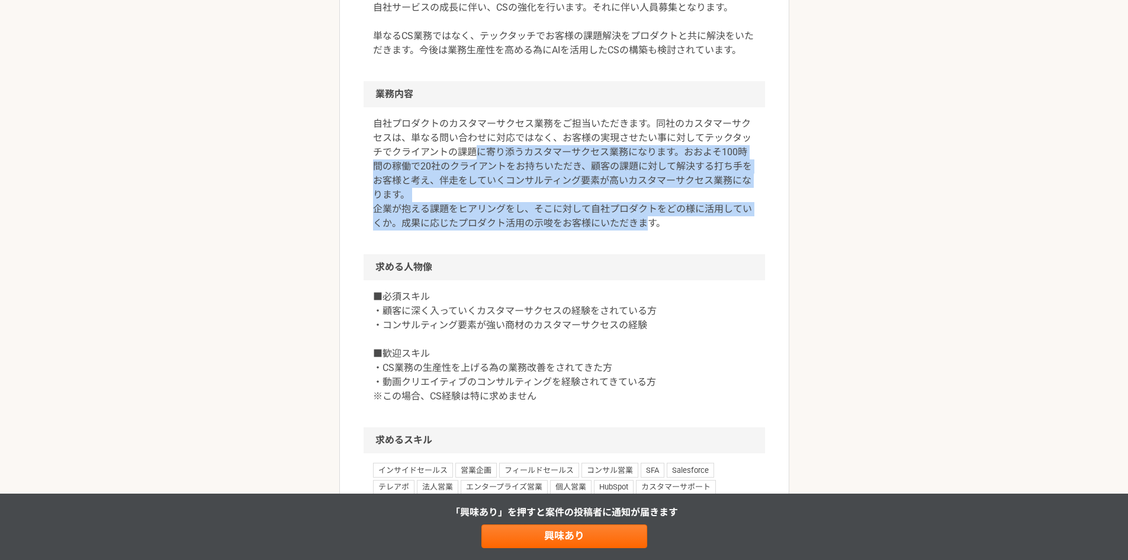
scroll to position [415, 0]
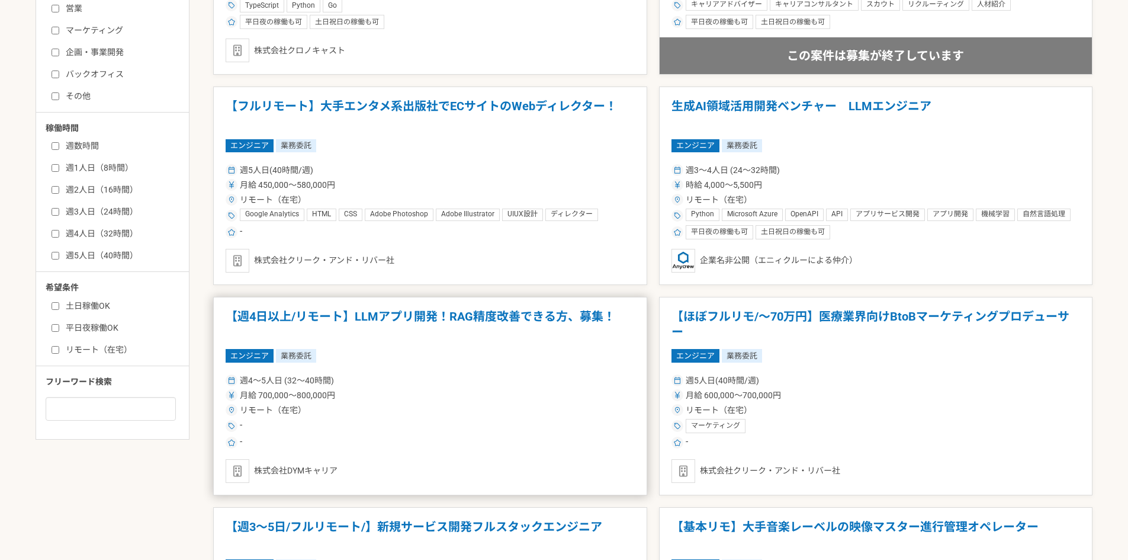
scroll to position [474, 0]
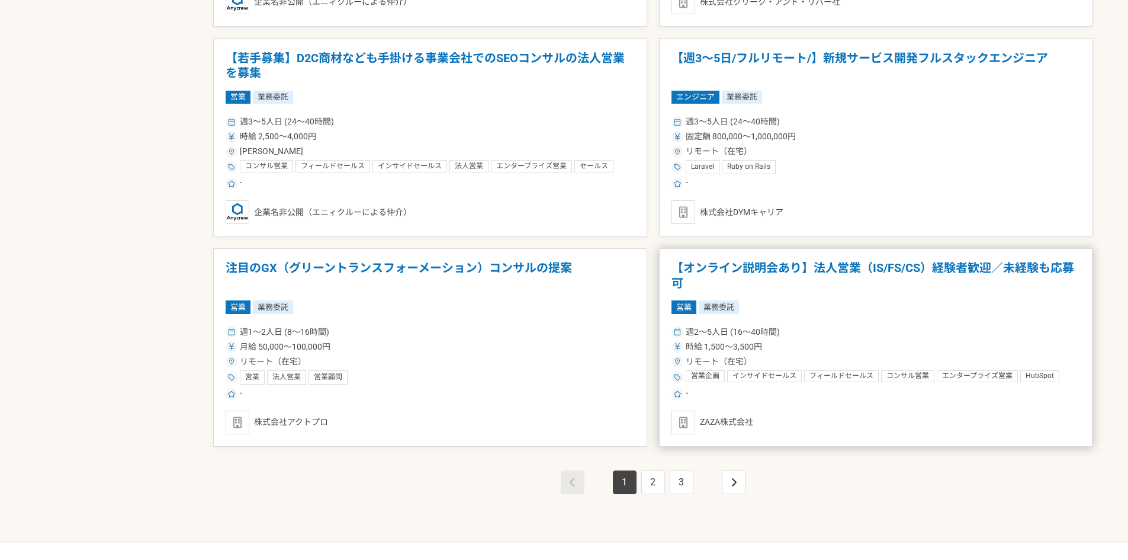
scroll to position [2017, 0]
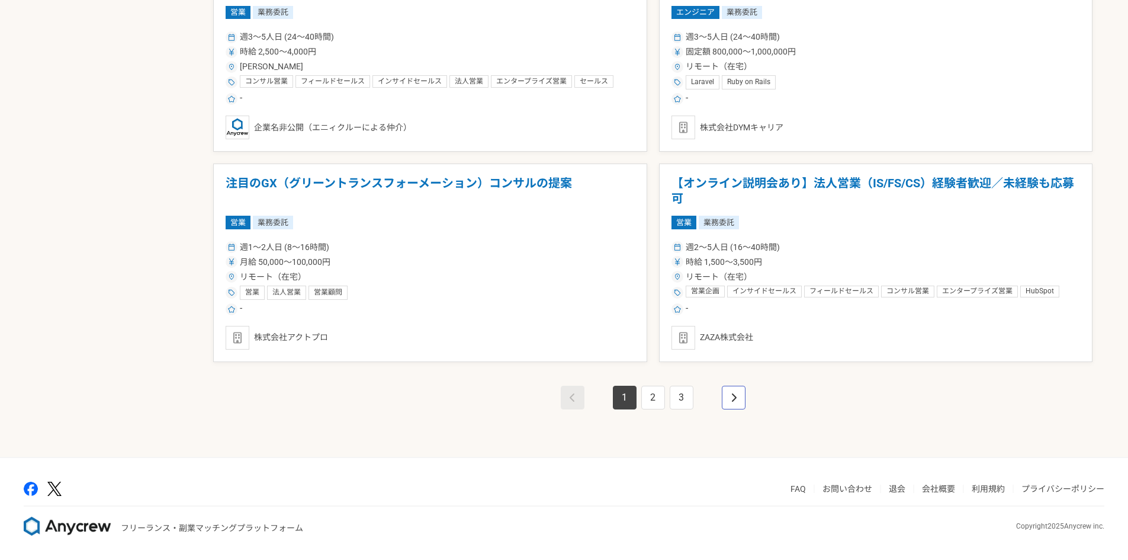
click at [738, 397] on link "pagination" at bounding box center [734, 397] width 24 height 24
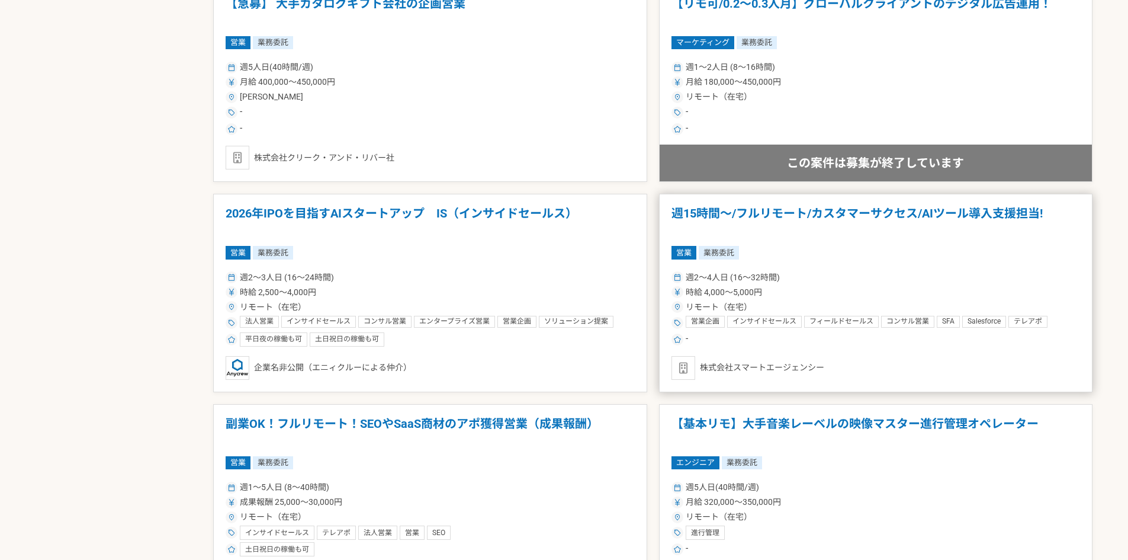
scroll to position [947, 0]
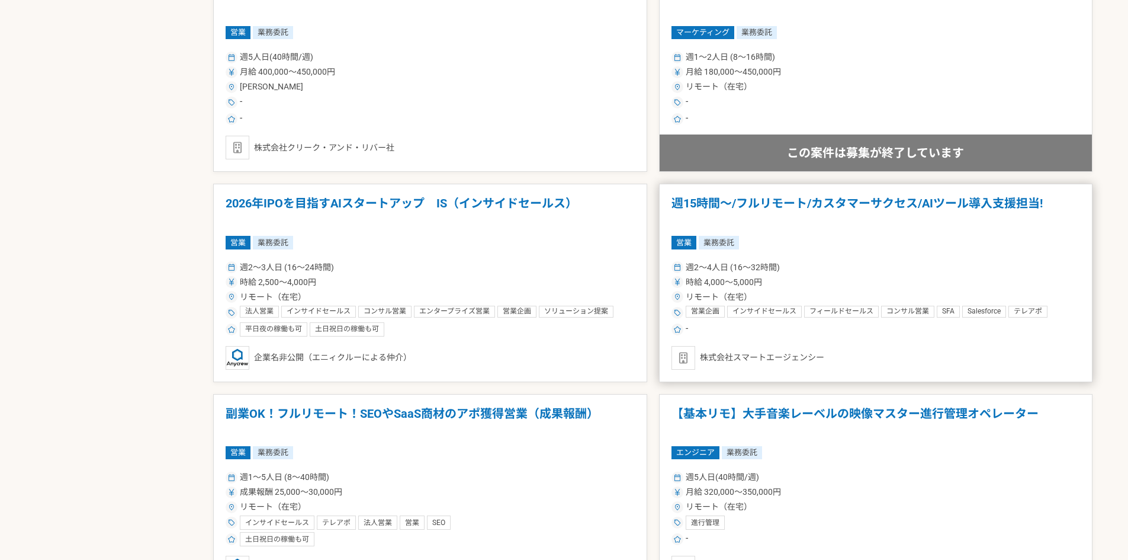
drag, startPoint x: 783, startPoint y: 220, endPoint x: 768, endPoint y: 227, distance: 16.7
click at [768, 227] on article "週15時間〜/フルリモート/カスタマーサクセス/AIツール導入支援担当! 営業 業務委託 週2〜4人日 (16〜32時間) 時給 4,000〜5,000円 リ…" at bounding box center [876, 283] width 434 height 198
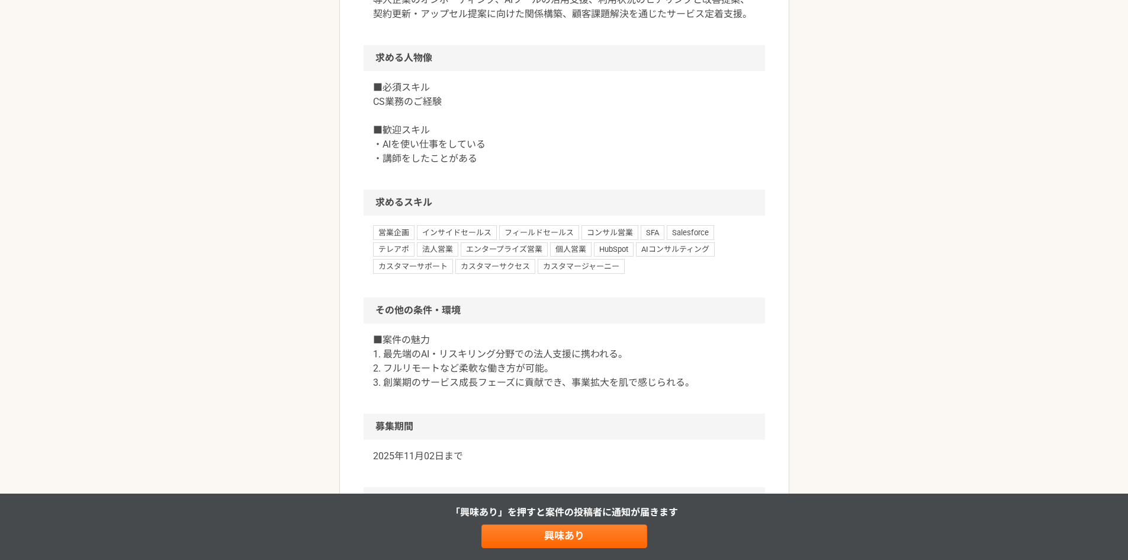
scroll to position [592, 0]
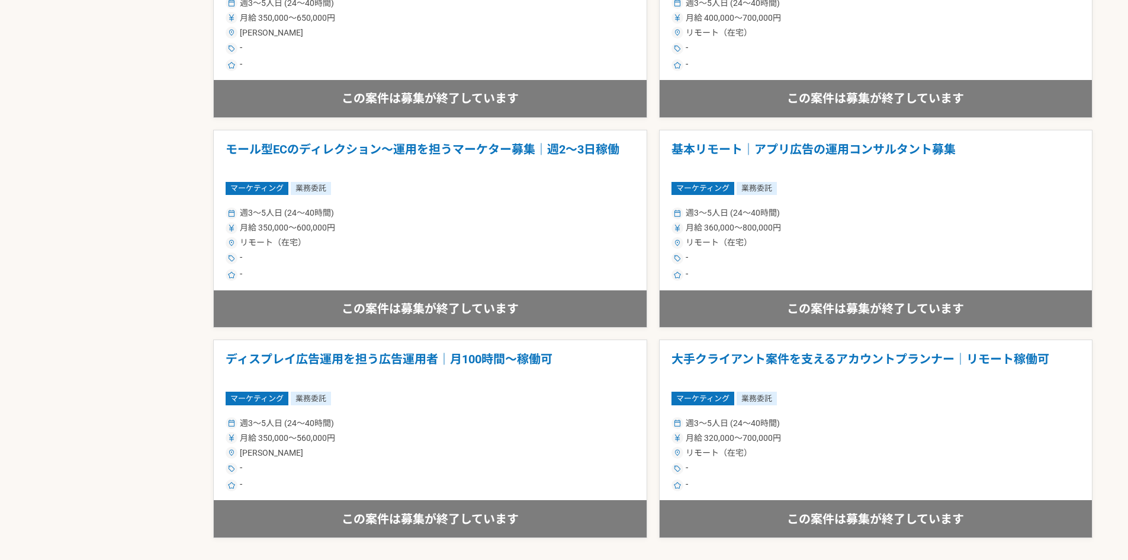
scroll to position [2013, 0]
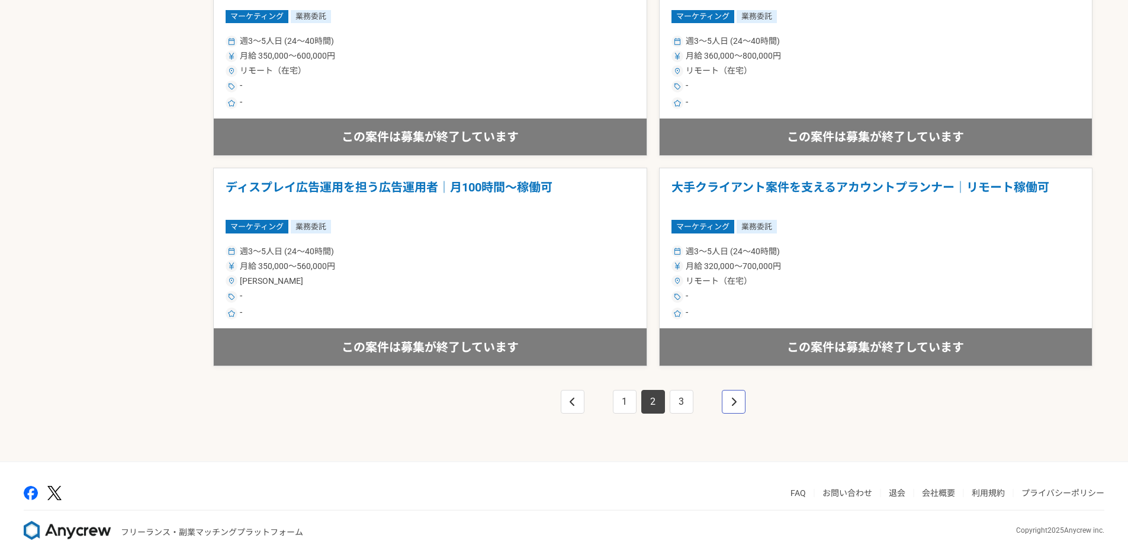
click at [733, 403] on icon "pagination" at bounding box center [734, 401] width 6 height 9
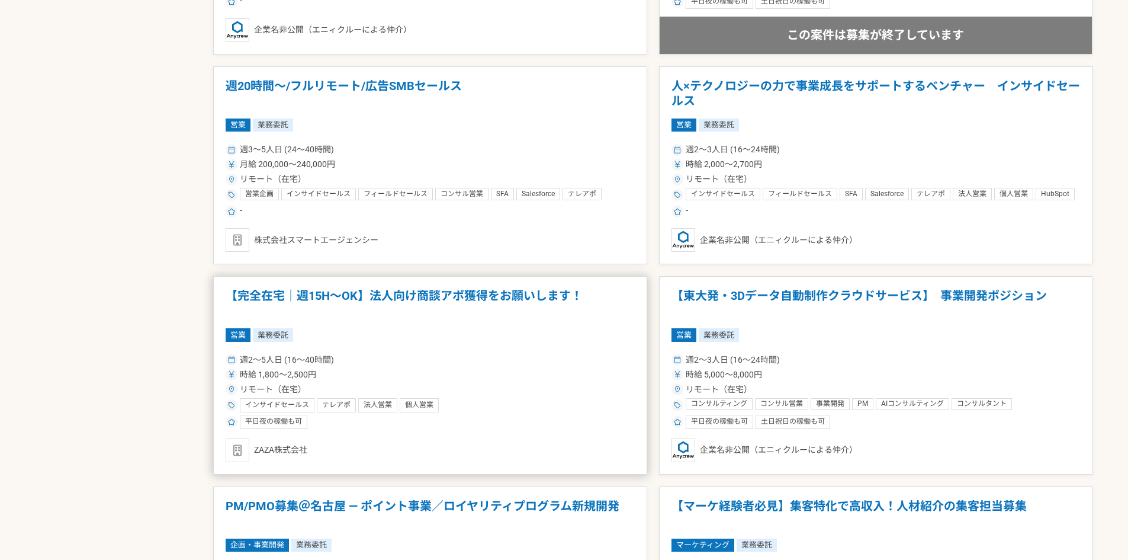
scroll to position [888, 0]
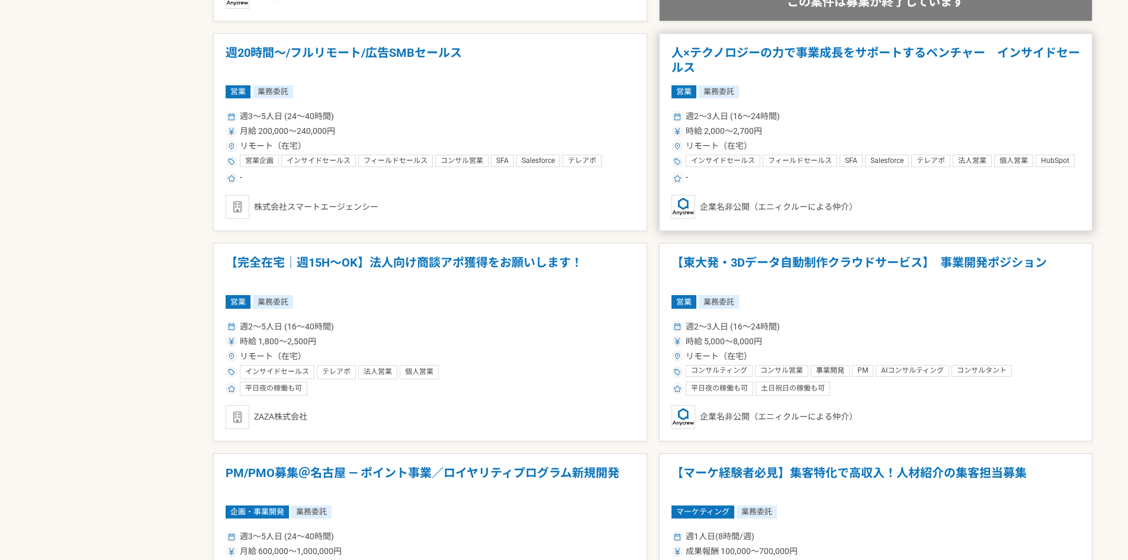
click at [917, 127] on div "時給 2,000〜2,700円" at bounding box center [876, 131] width 409 height 12
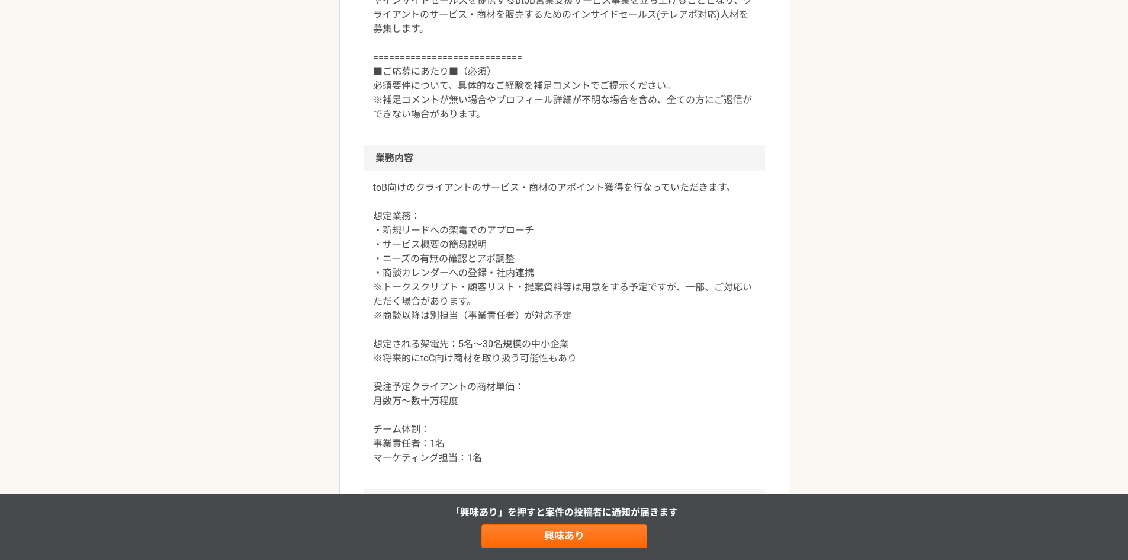
scroll to position [474, 0]
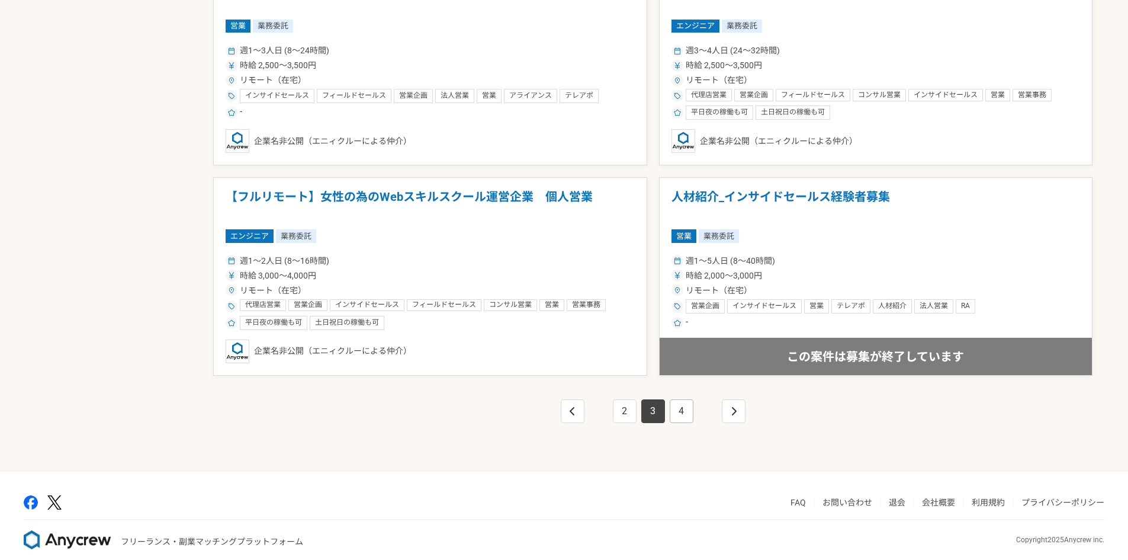
scroll to position [2017, 0]
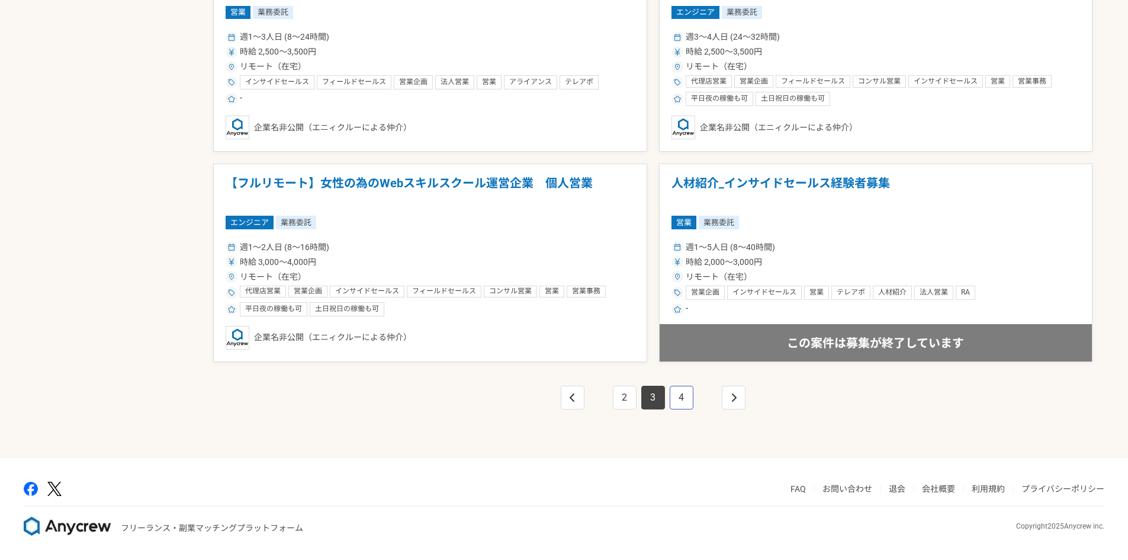
click at [686, 403] on link "4" at bounding box center [682, 397] width 24 height 24
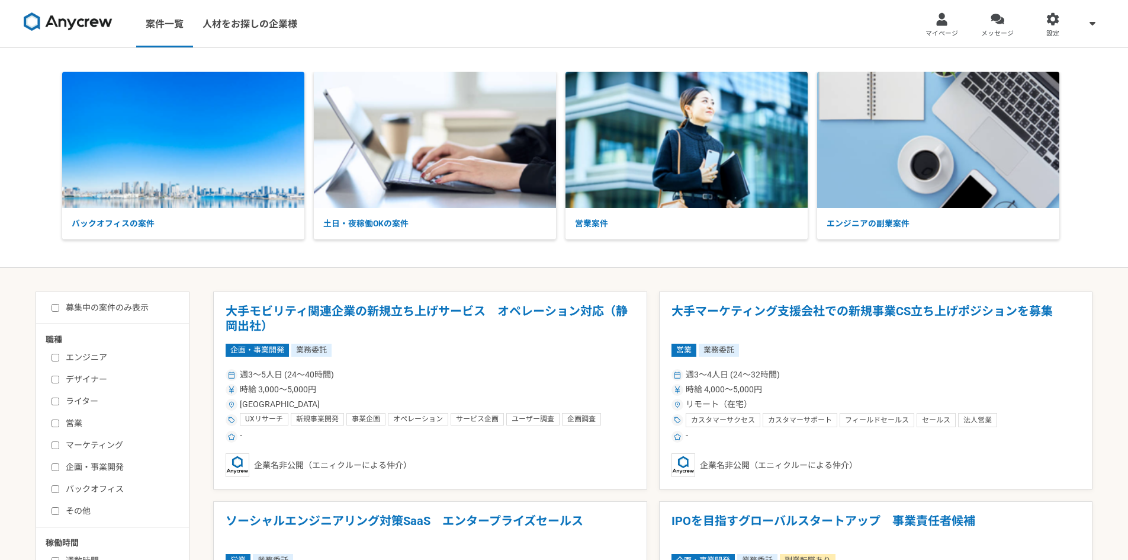
drag, startPoint x: 419, startPoint y: 349, endPoint x: 372, endPoint y: 348, distance: 46.8
click at [372, 348] on div "企画・事業開発 業務委託" at bounding box center [430, 349] width 409 height 13
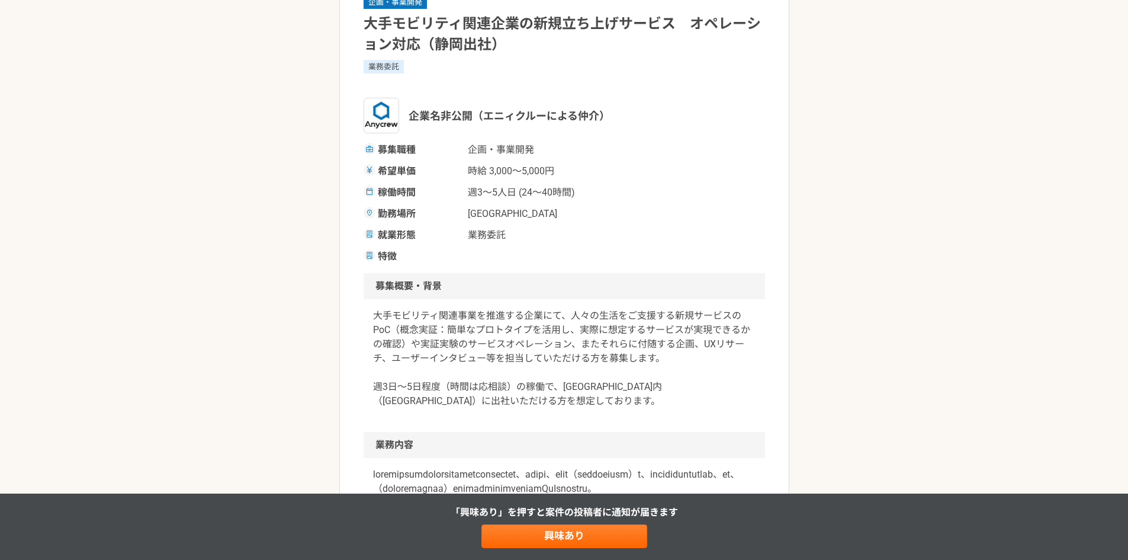
scroll to position [118, 0]
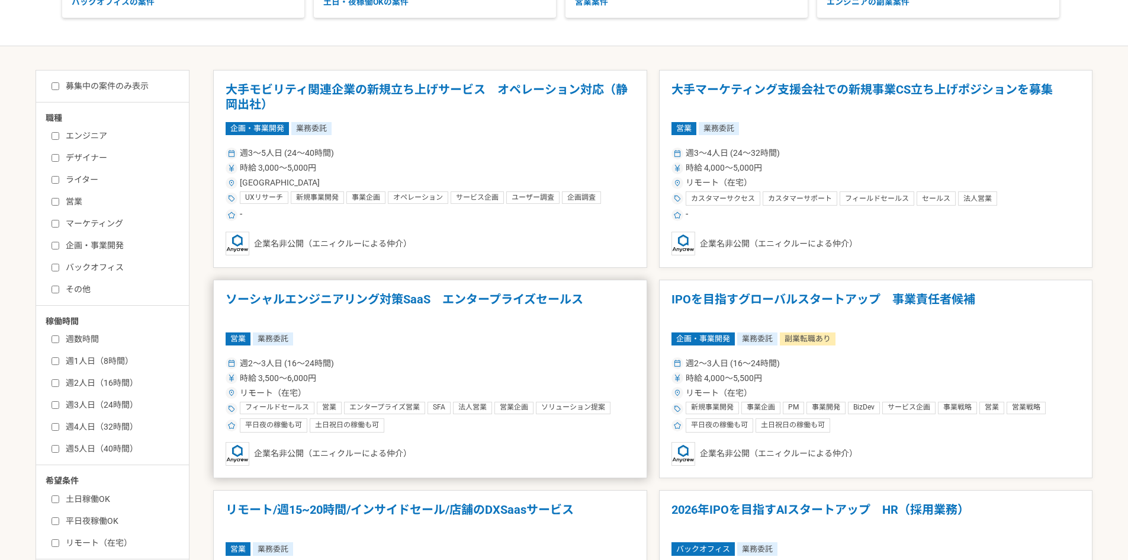
scroll to position [237, 0]
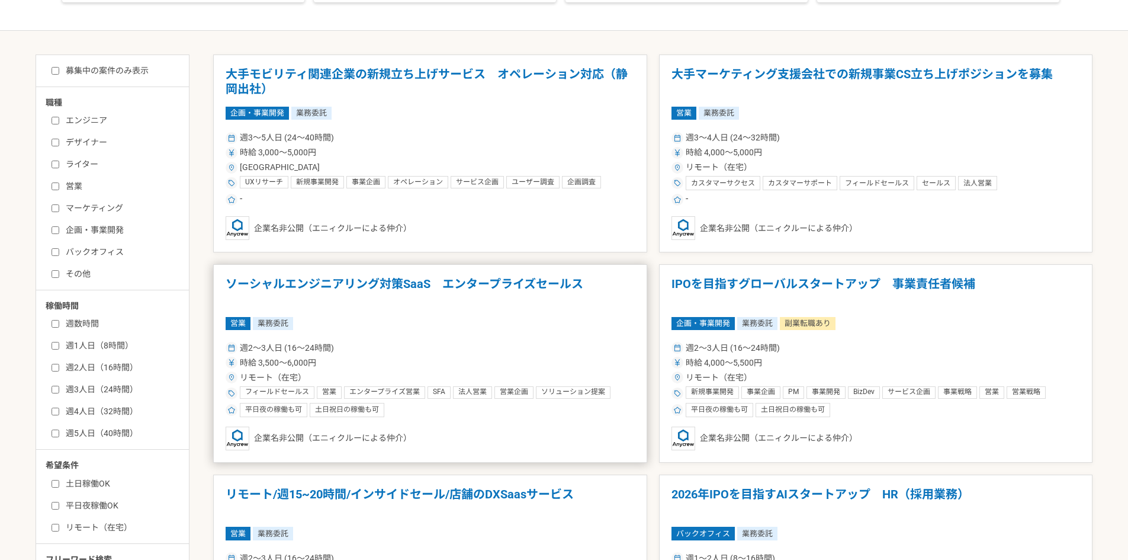
click at [486, 345] on div "週2〜3人日 (16〜24時間)" at bounding box center [430, 348] width 409 height 12
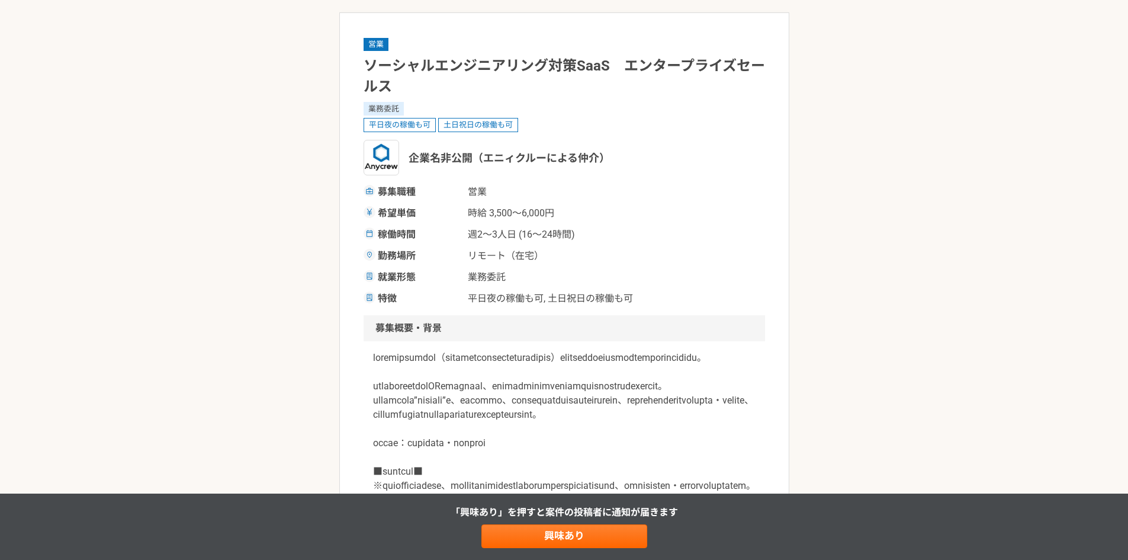
scroll to position [118, 0]
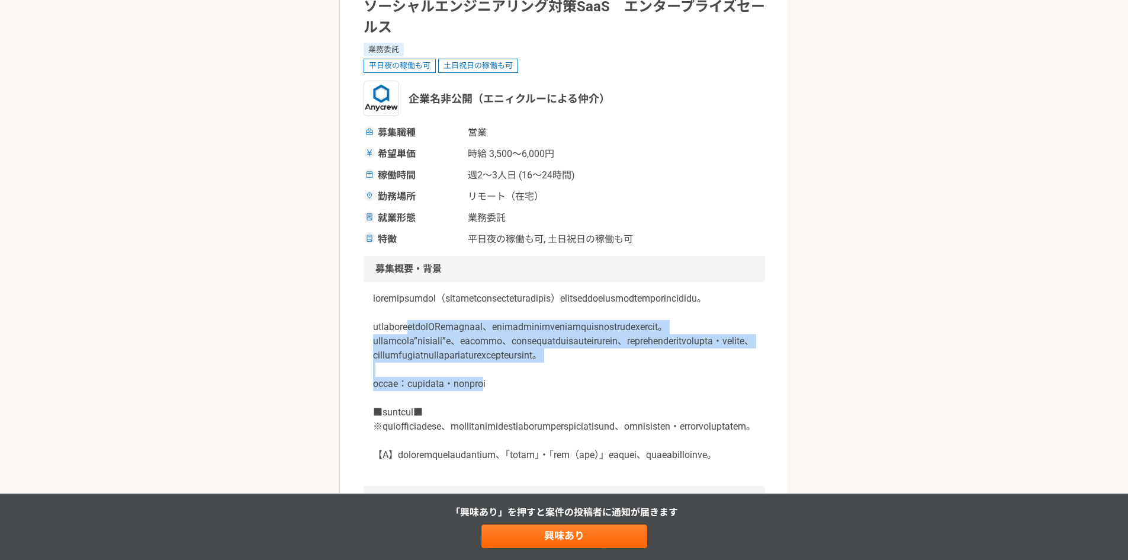
drag, startPoint x: 450, startPoint y: 339, endPoint x: 570, endPoint y: 416, distance: 143.1
click at [571, 423] on p at bounding box center [564, 376] width 383 height 171
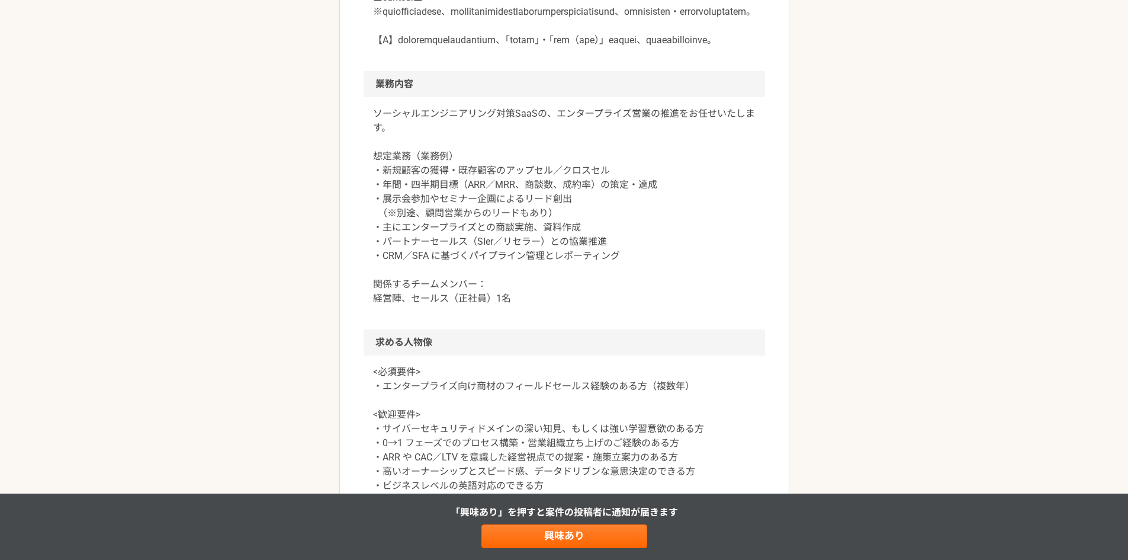
scroll to position [592, 0]
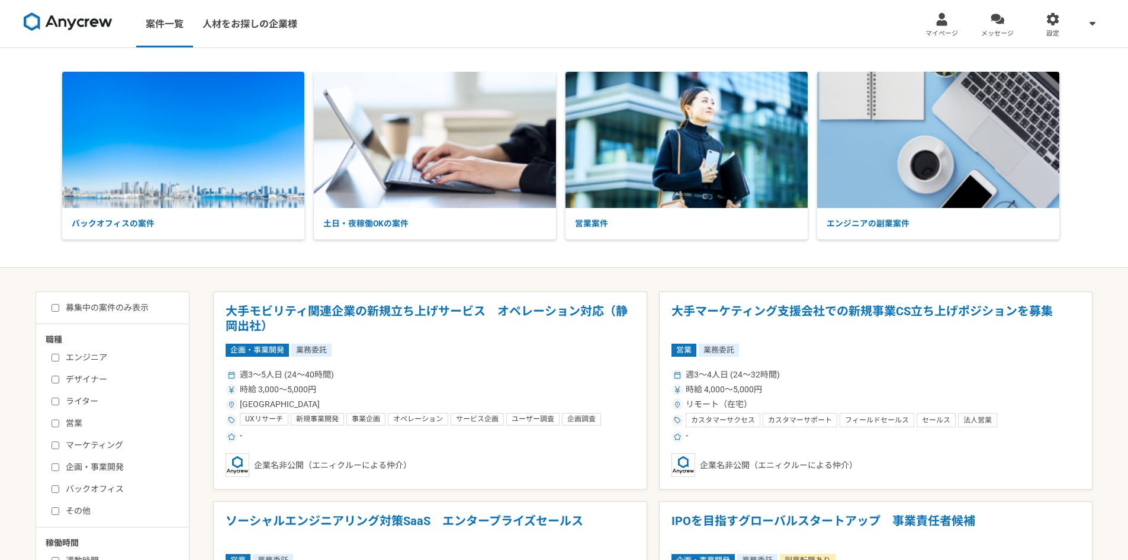
drag, startPoint x: 953, startPoint y: 38, endPoint x: 946, endPoint y: 45, distance: 10.0
click at [953, 38] on span "マイページ" at bounding box center [942, 33] width 33 height 9
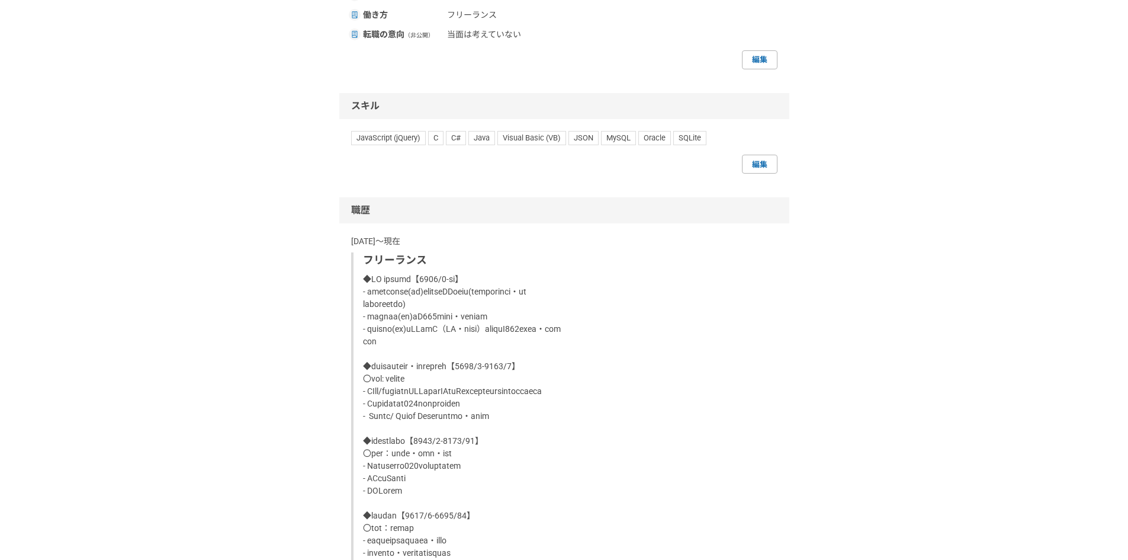
scroll to position [592, 0]
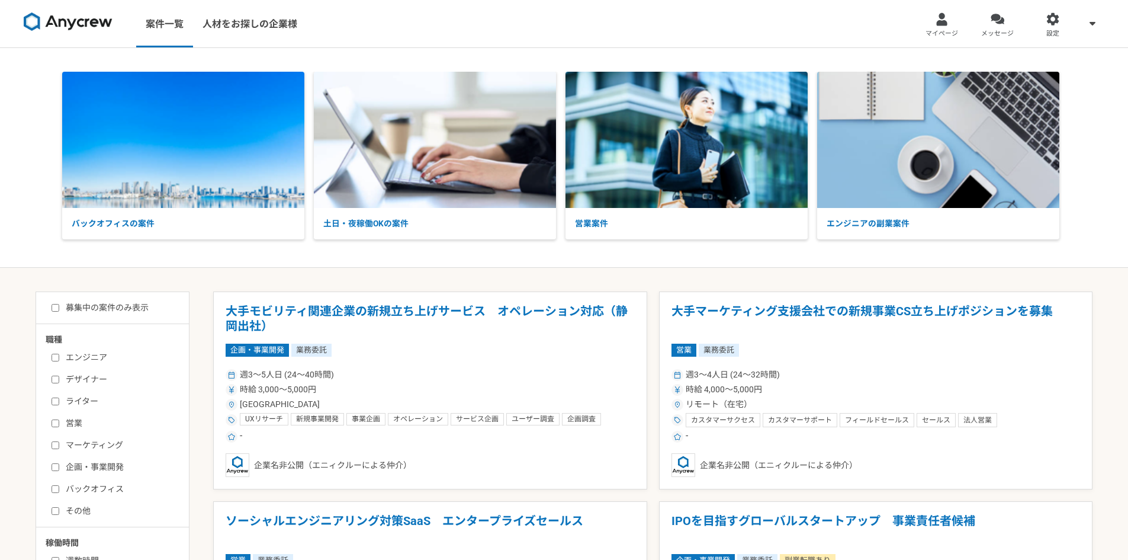
click at [998, 41] on link "メッセージ" at bounding box center [998, 23] width 56 height 47
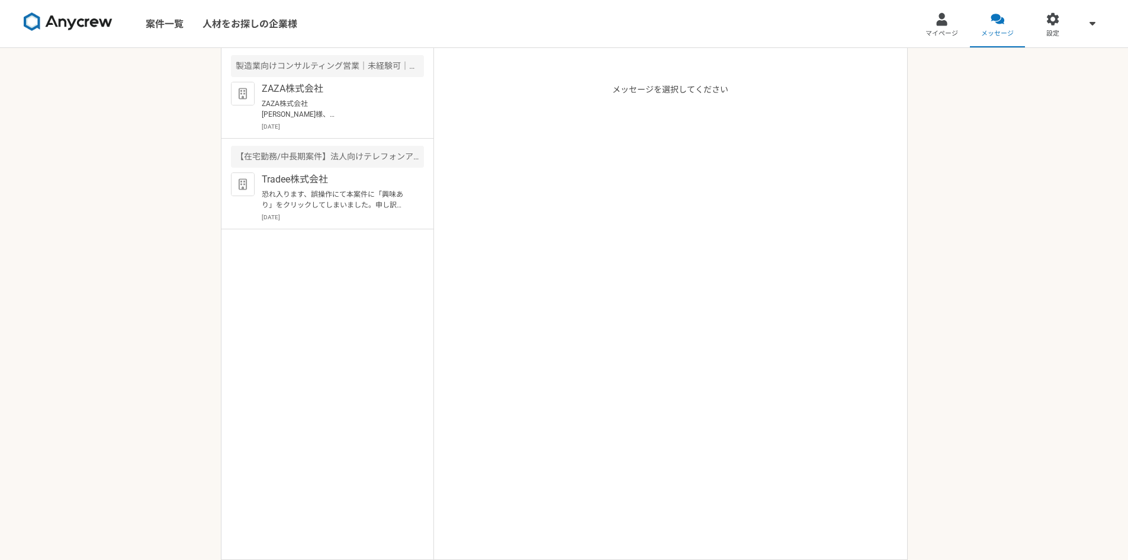
click at [1055, 32] on span "設定" at bounding box center [1052, 33] width 13 height 9
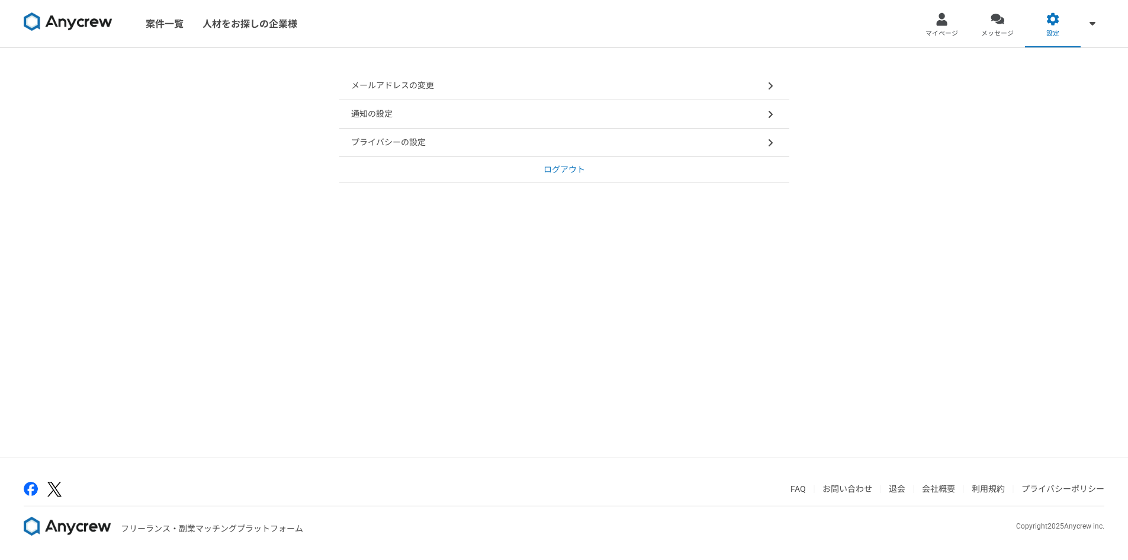
click at [567, 173] on p "ログアウト" at bounding box center [564, 169] width 41 height 12
